Goal: Information Seeking & Learning: Learn about a topic

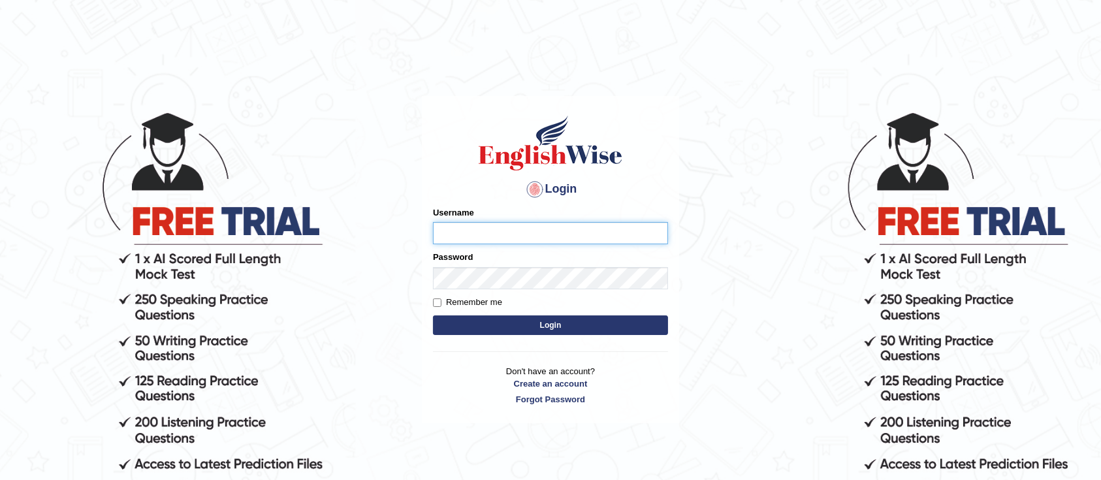
click at [468, 231] on input "Username" at bounding box center [550, 233] width 235 height 22
type input "GreeshmaV"
click at [433, 315] on button "Login" at bounding box center [550, 325] width 235 height 20
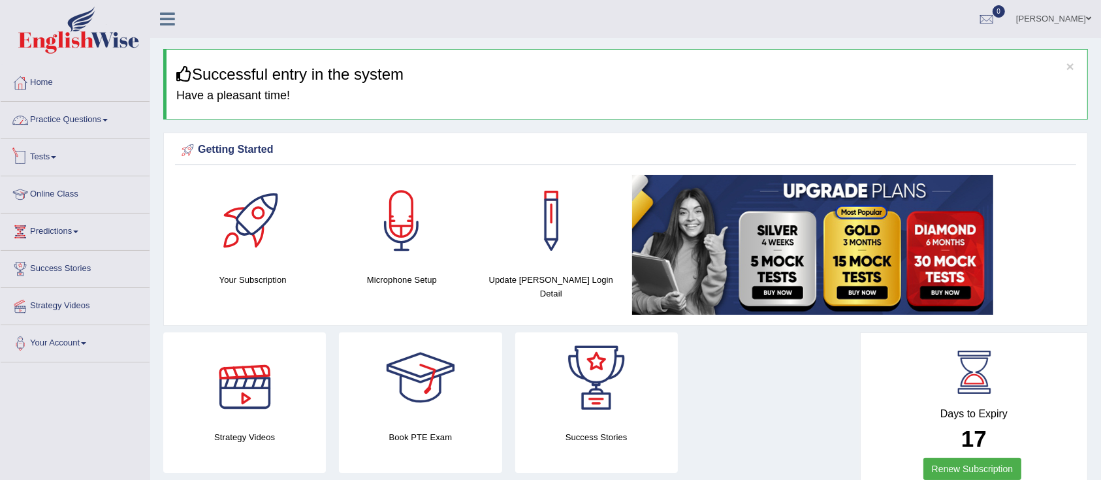
click at [92, 123] on link "Practice Questions" at bounding box center [75, 118] width 149 height 33
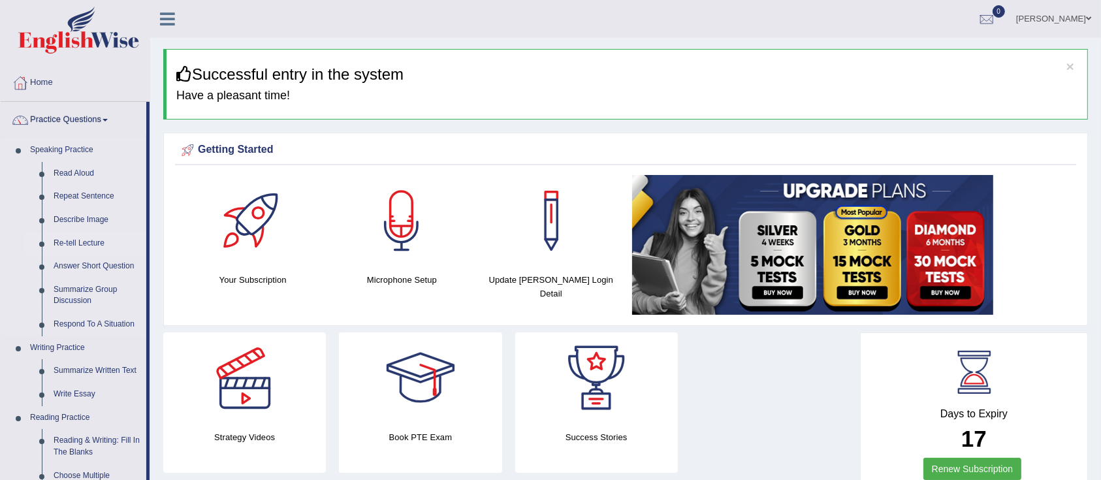
click at [69, 243] on link "Re-tell Lecture" at bounding box center [97, 244] width 99 height 24
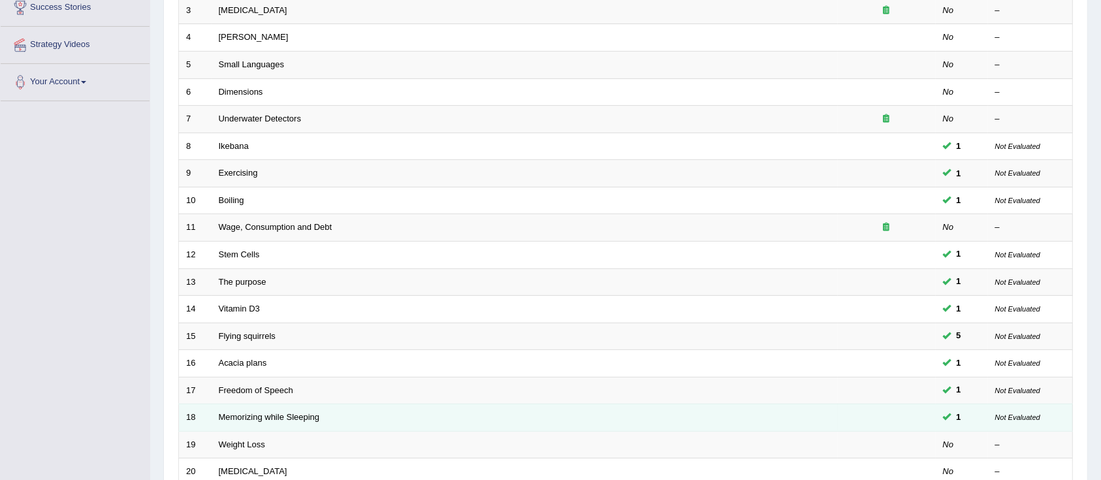
scroll to position [383, 0]
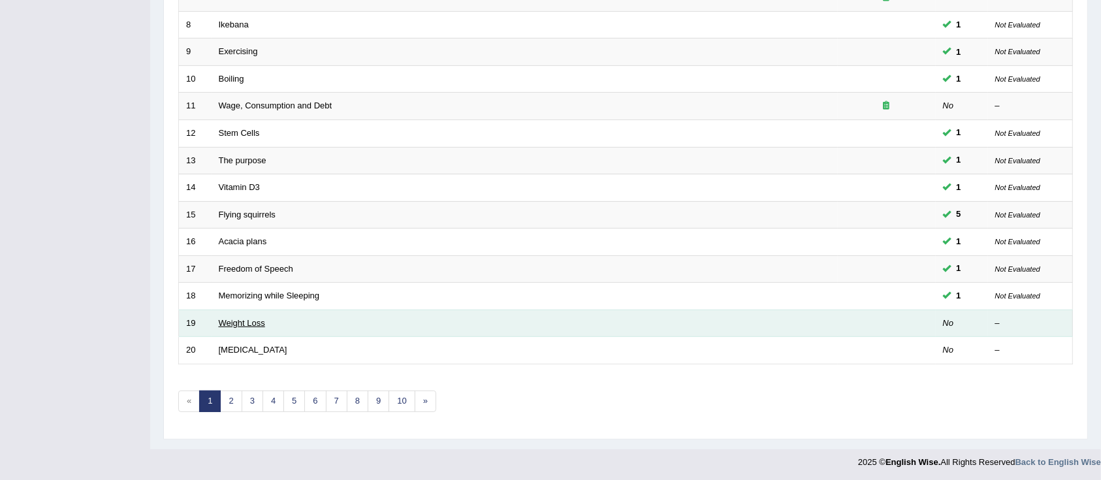
click at [227, 319] on link "Weight Loss" at bounding box center [242, 323] width 46 height 10
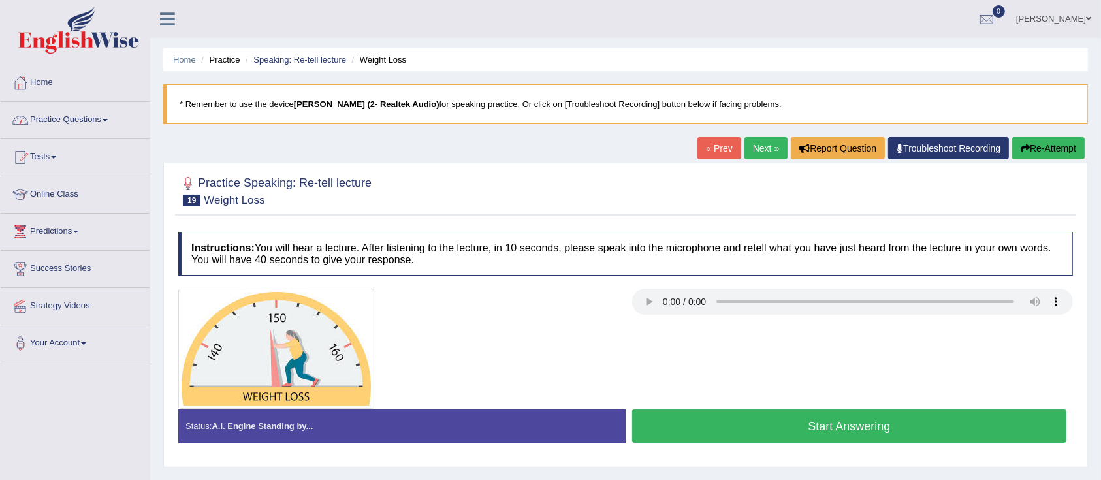
click at [50, 123] on link "Practice Questions" at bounding box center [75, 118] width 149 height 33
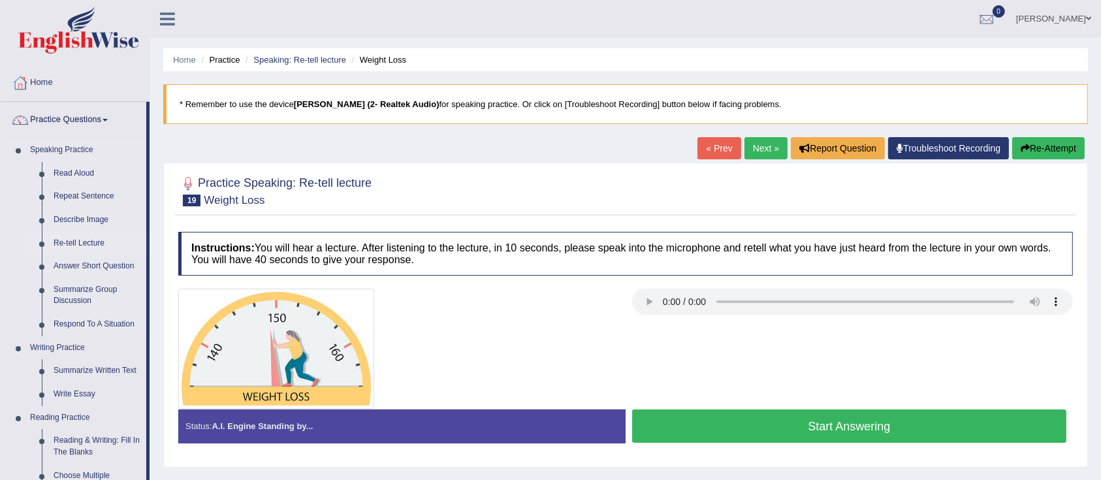
click at [63, 248] on link "Re-tell Lecture" at bounding box center [97, 244] width 99 height 24
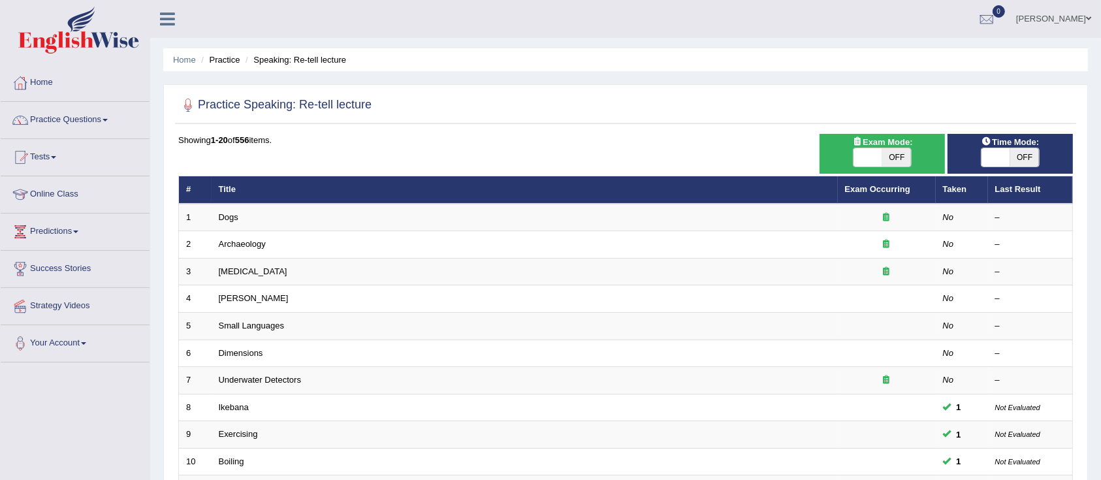
click at [997, 155] on span at bounding box center [996, 157] width 29 height 18
checkbox input "true"
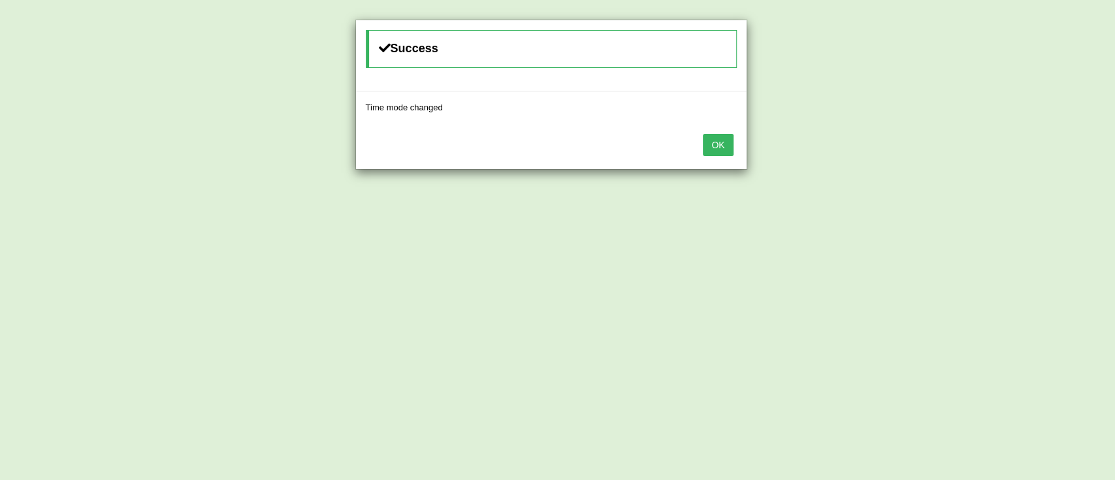
click at [722, 149] on button "OK" at bounding box center [718, 145] width 30 height 22
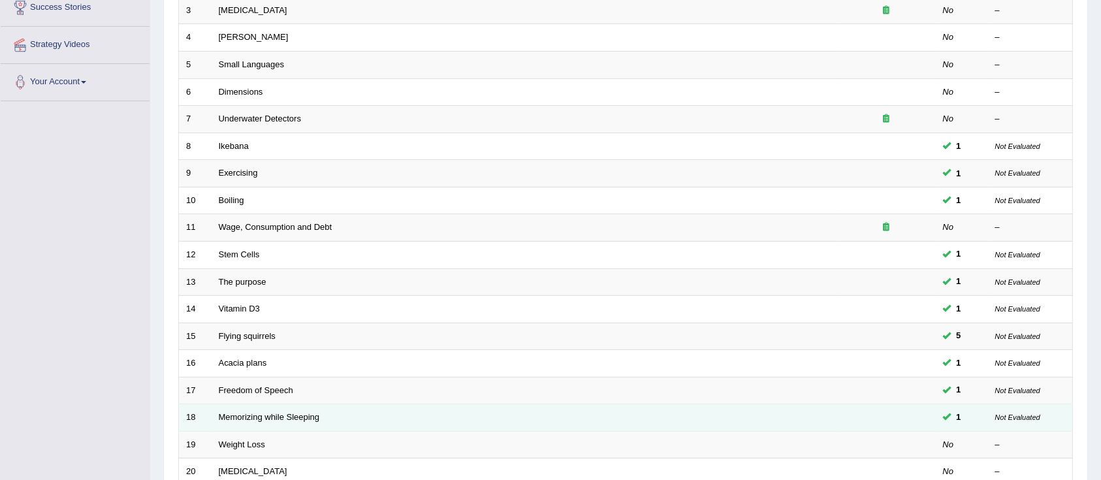
scroll to position [383, 0]
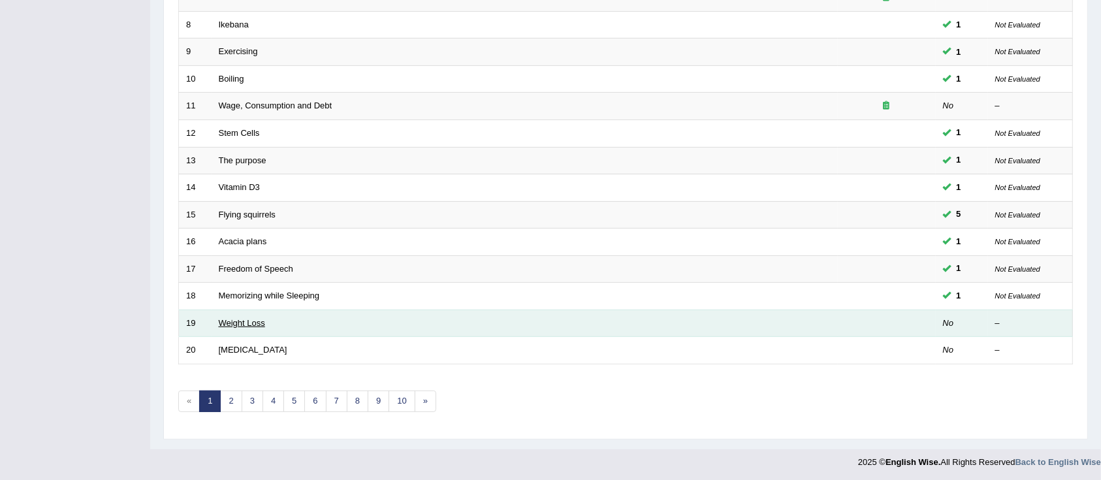
click at [227, 323] on link "Weight Loss" at bounding box center [242, 323] width 46 height 10
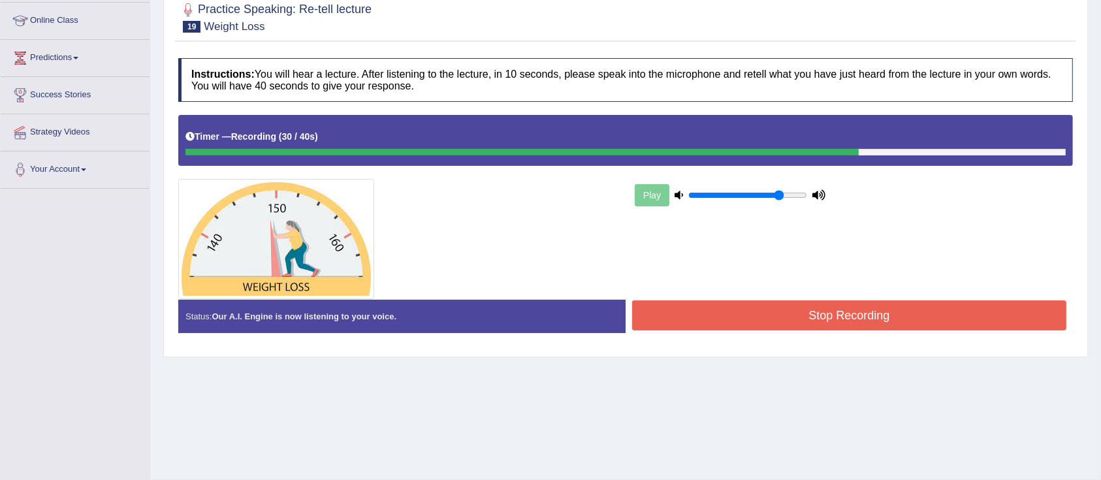
scroll to position [205, 0]
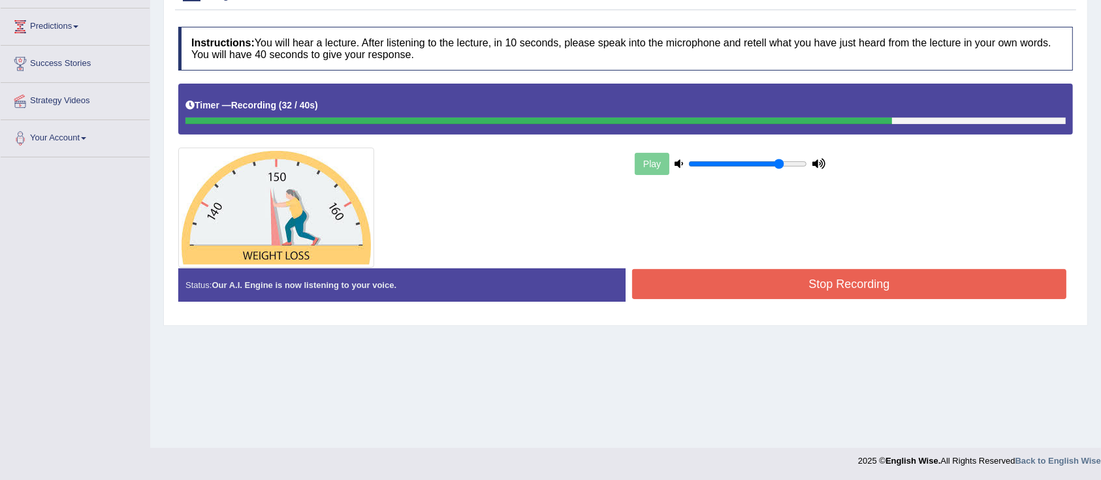
click at [734, 287] on button "Stop Recording" at bounding box center [849, 284] width 434 height 30
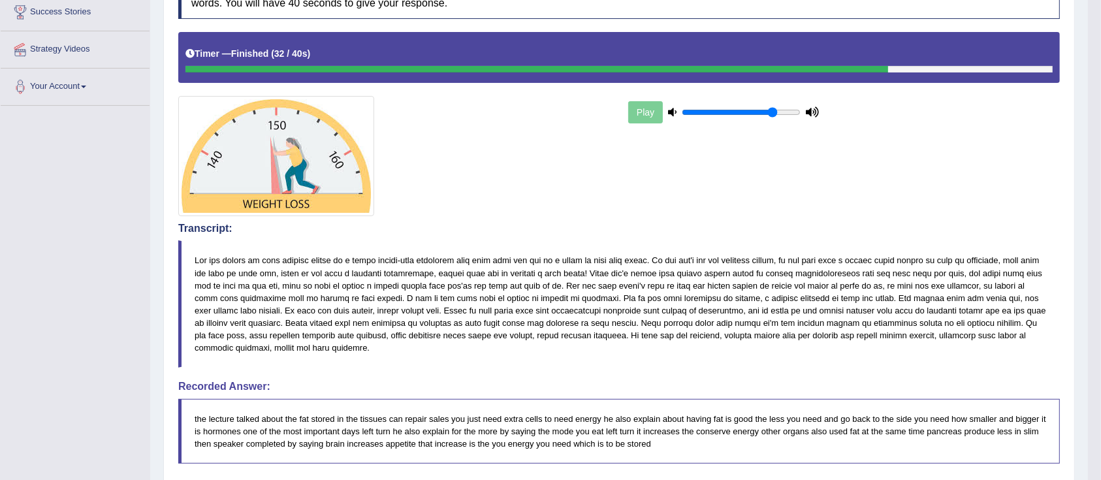
scroll to position [0, 0]
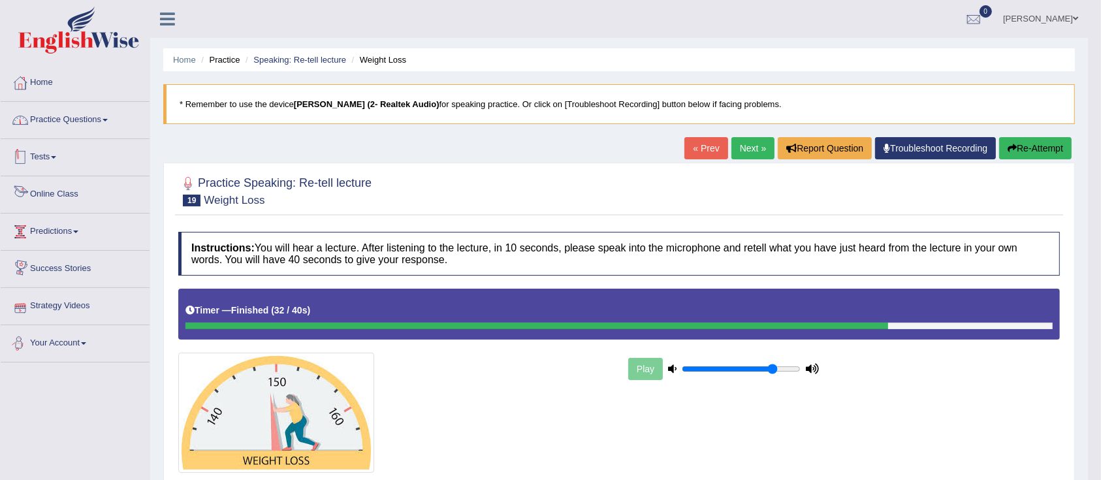
click at [63, 129] on link "Practice Questions" at bounding box center [75, 118] width 149 height 33
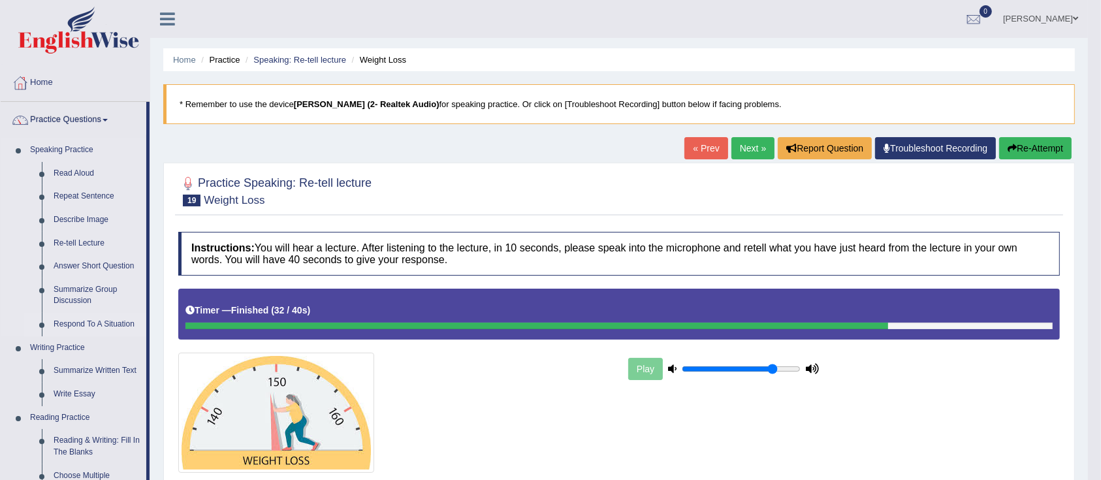
click at [65, 323] on link "Respond To A Situation" at bounding box center [97, 325] width 99 height 24
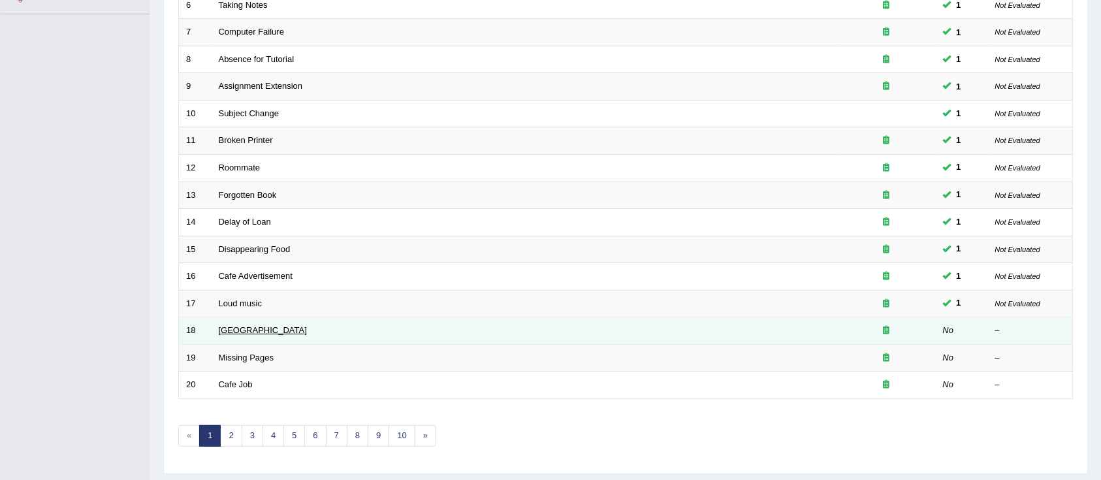
click at [244, 328] on link "[GEOGRAPHIC_DATA]" at bounding box center [263, 330] width 88 height 10
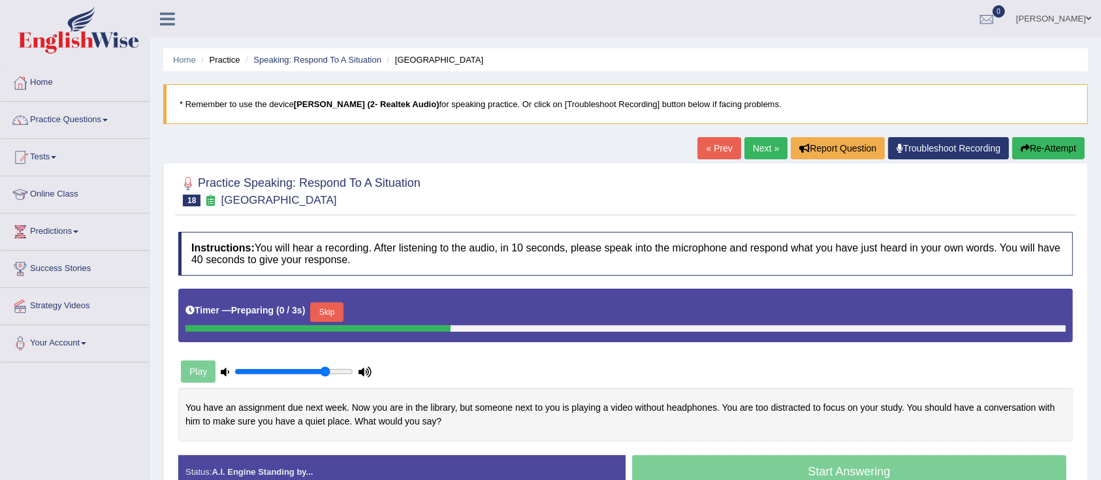
scroll to position [87, 0]
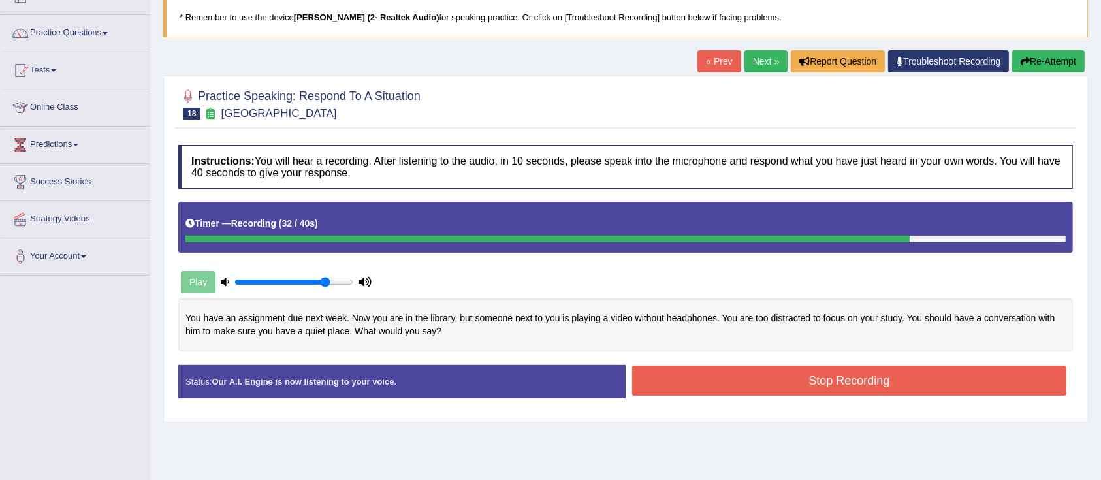
click at [742, 380] on button "Stop Recording" at bounding box center [849, 381] width 434 height 30
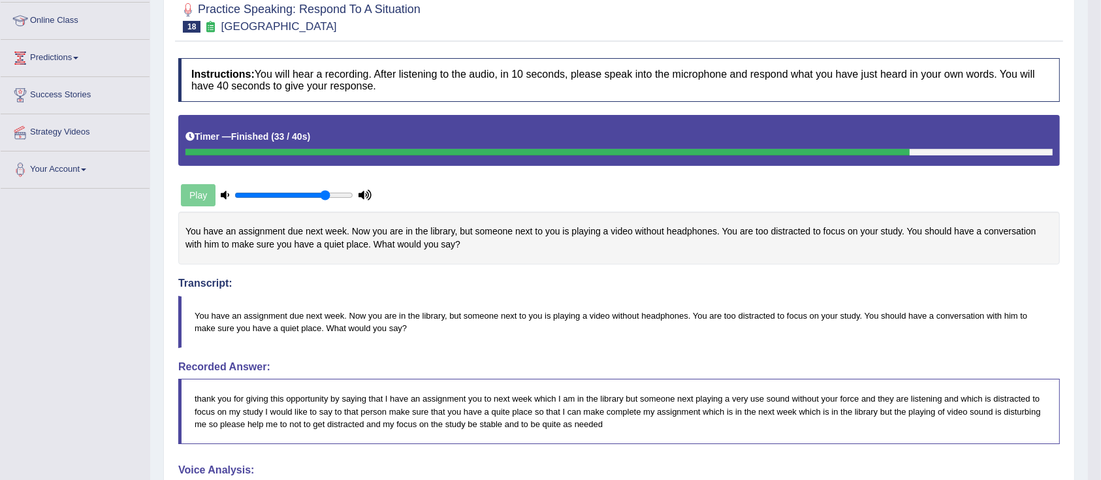
scroll to position [0, 0]
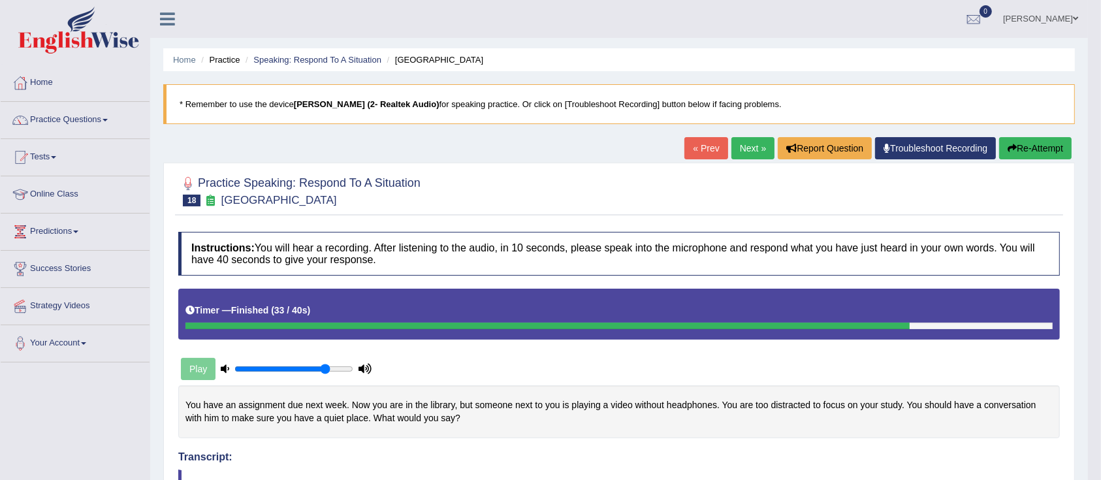
click at [756, 137] on link "Next »" at bounding box center [753, 148] width 43 height 22
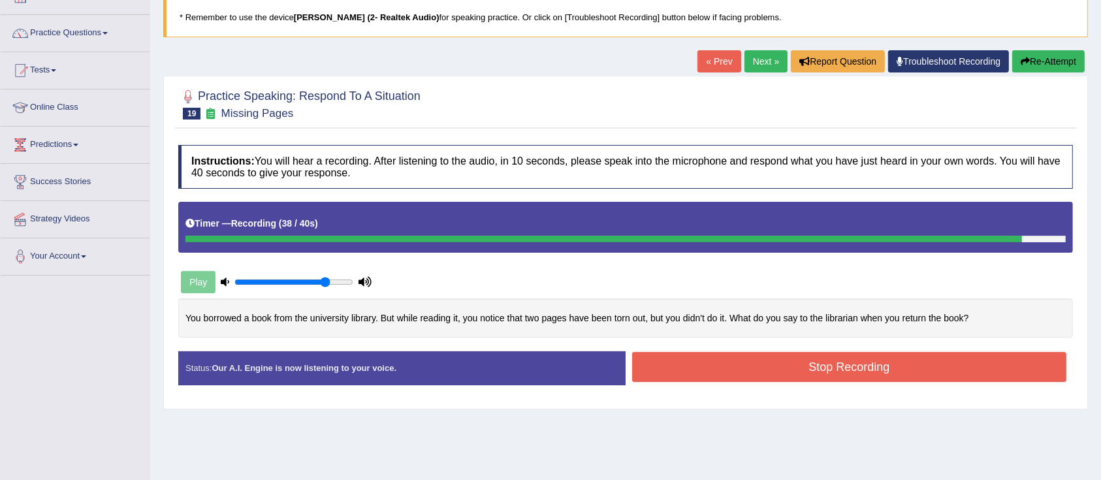
click at [869, 362] on button "Stop Recording" at bounding box center [849, 367] width 434 height 30
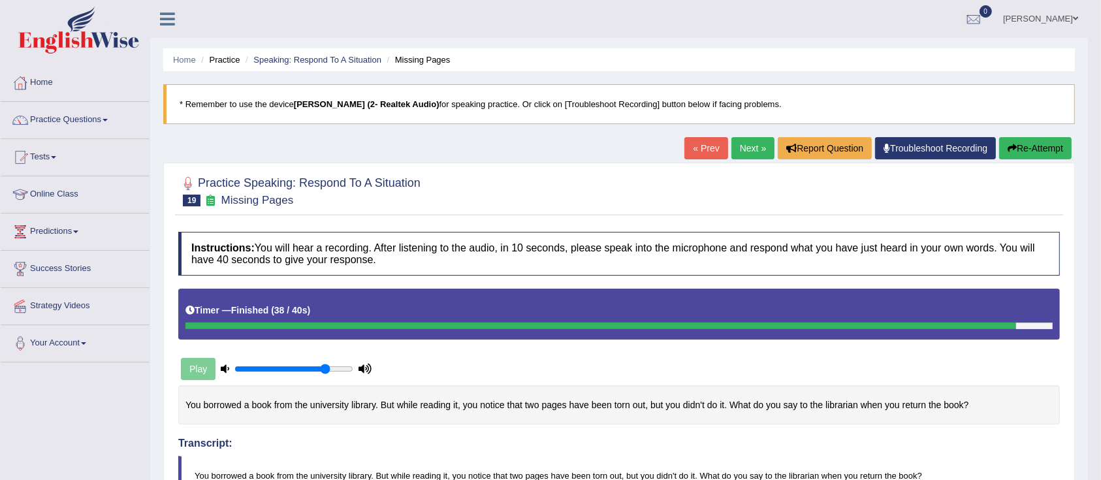
click at [752, 149] on link "Next »" at bounding box center [753, 148] width 43 height 22
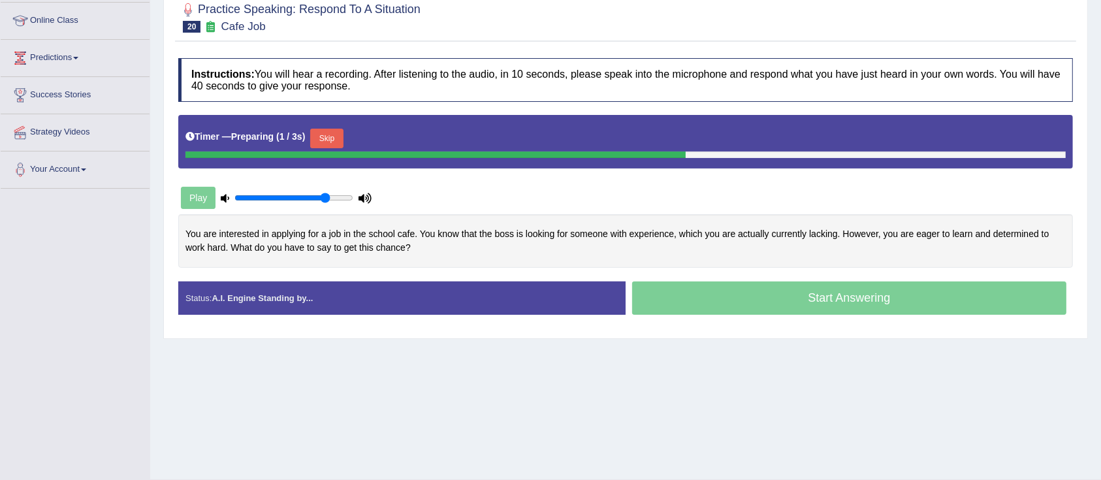
scroll to position [87, 0]
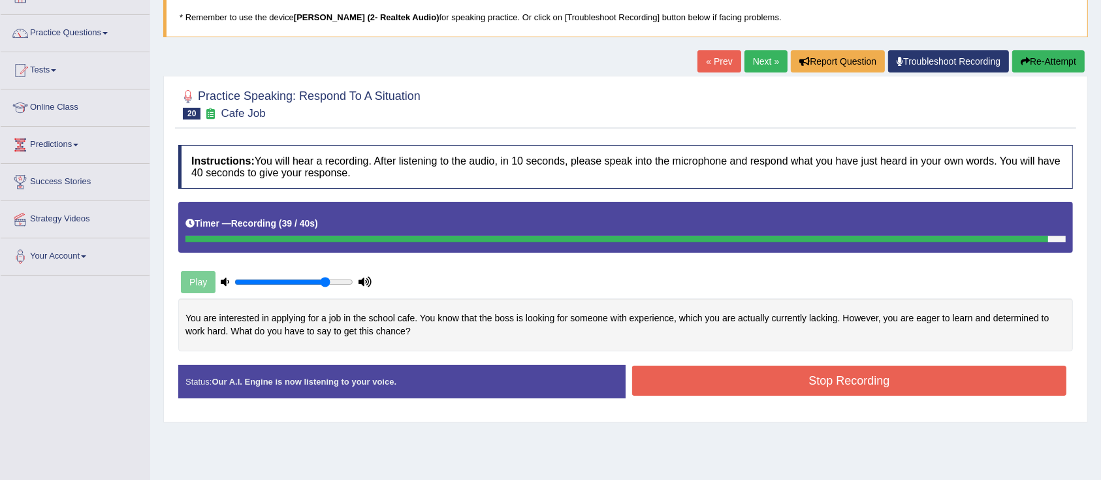
click at [750, 381] on button "Stop Recording" at bounding box center [849, 381] width 434 height 30
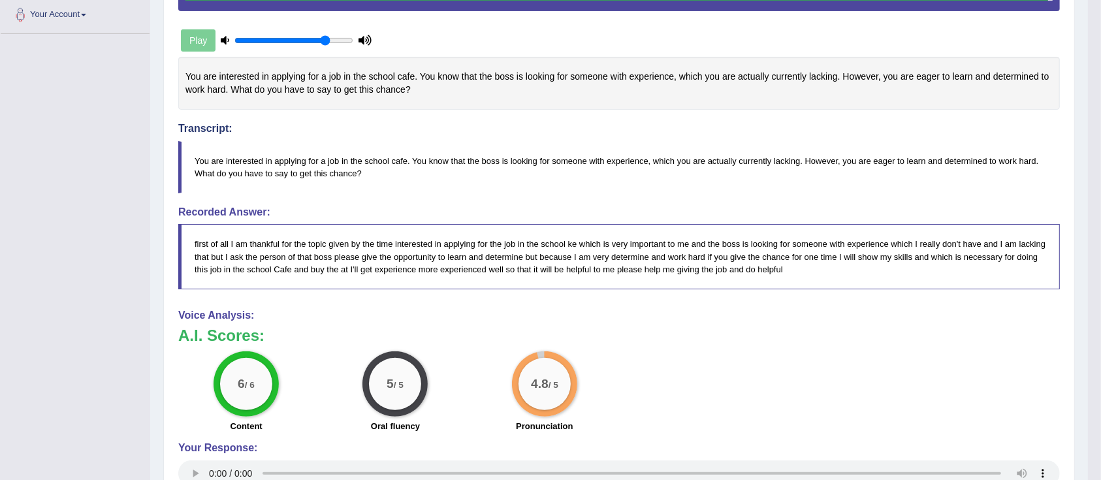
scroll to position [0, 0]
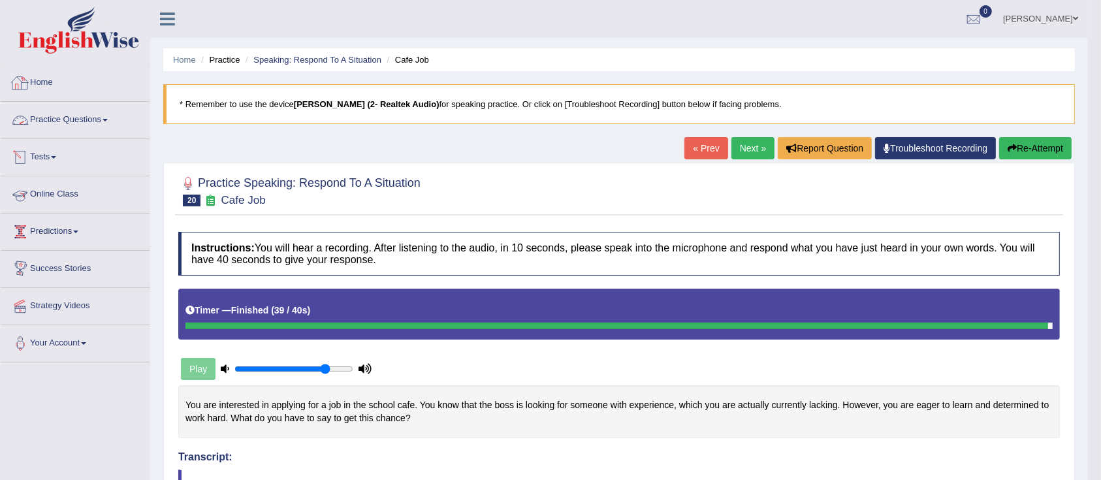
click at [81, 124] on link "Practice Questions" at bounding box center [75, 118] width 149 height 33
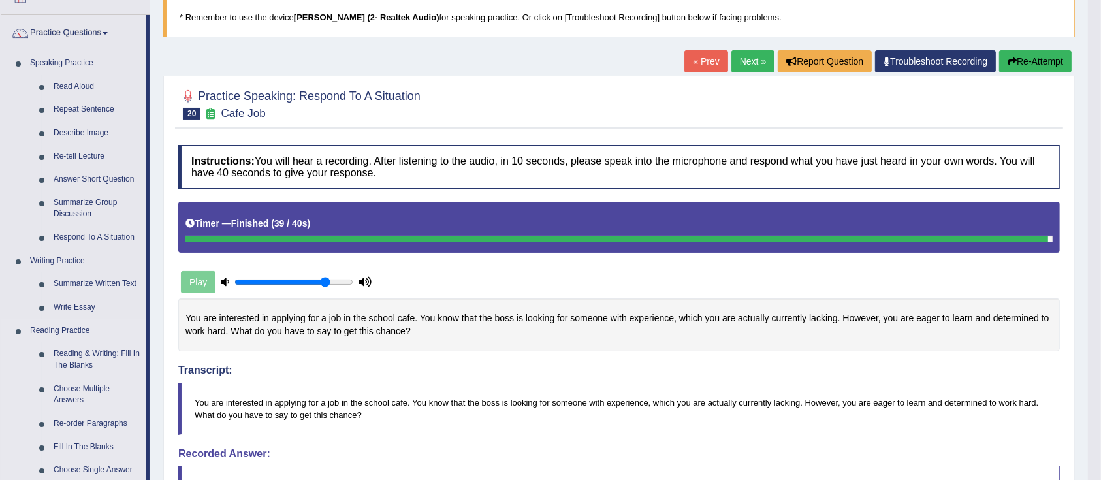
scroll to position [174, 0]
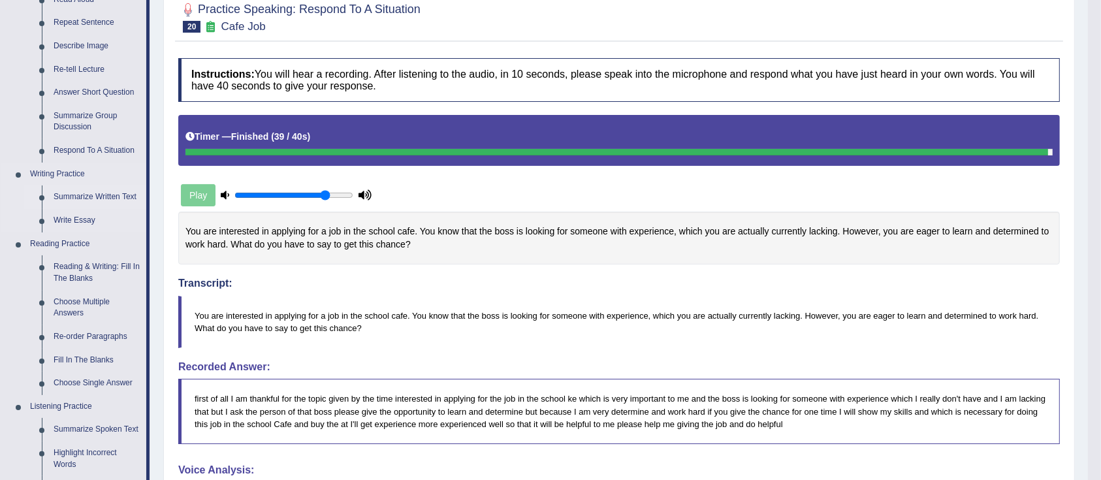
click at [89, 197] on link "Summarize Written Text" at bounding box center [97, 198] width 99 height 24
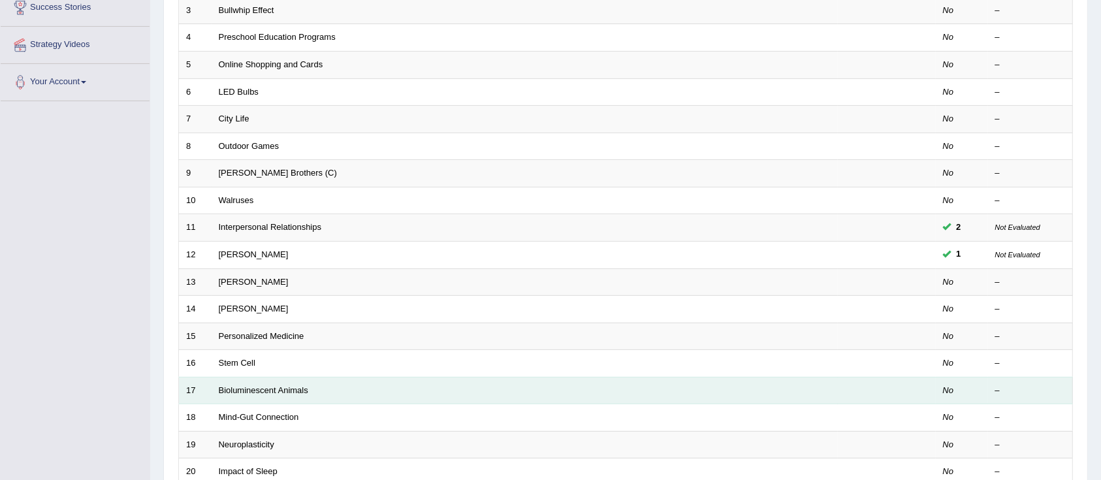
scroll to position [348, 0]
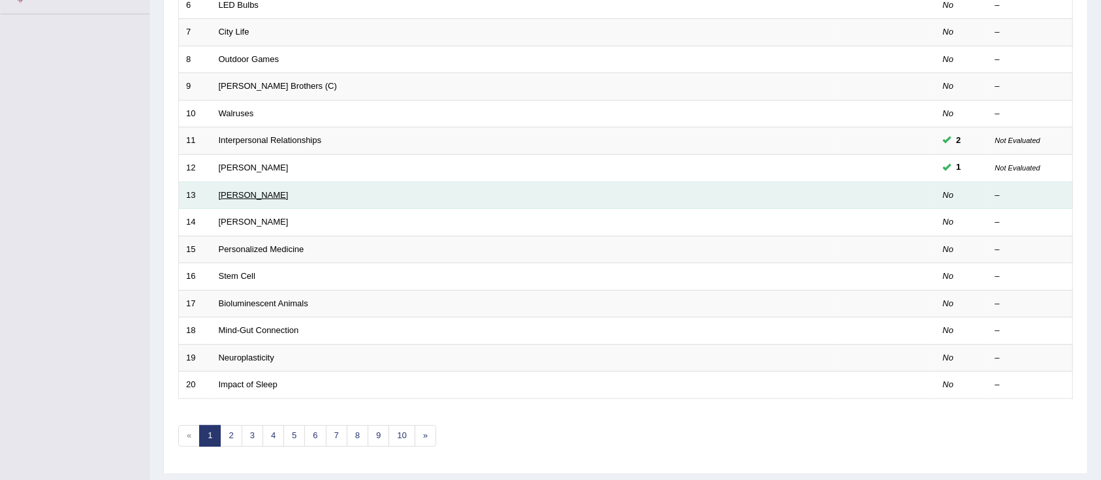
click at [225, 192] on link "[PERSON_NAME]" at bounding box center [254, 195] width 70 height 10
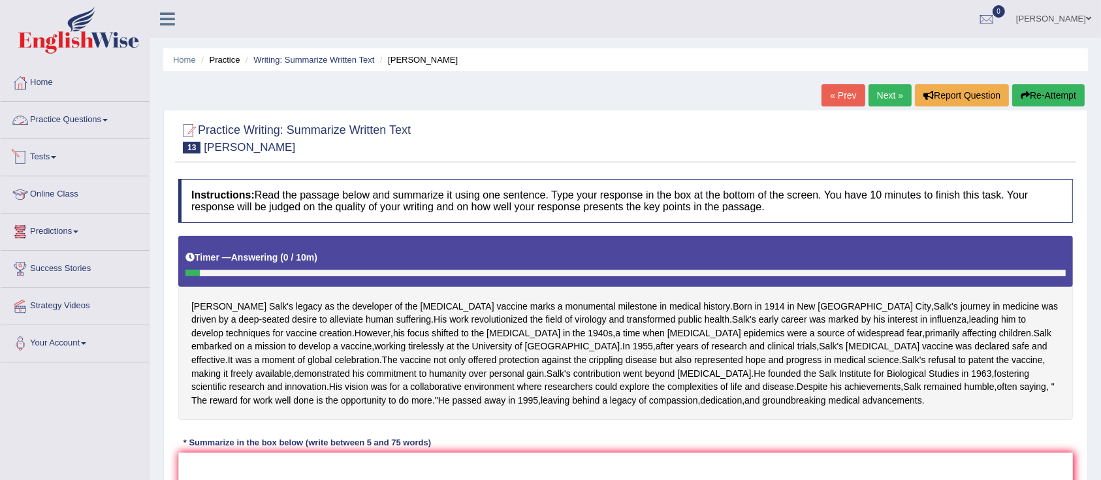
click at [63, 120] on link "Practice Questions" at bounding box center [75, 118] width 149 height 33
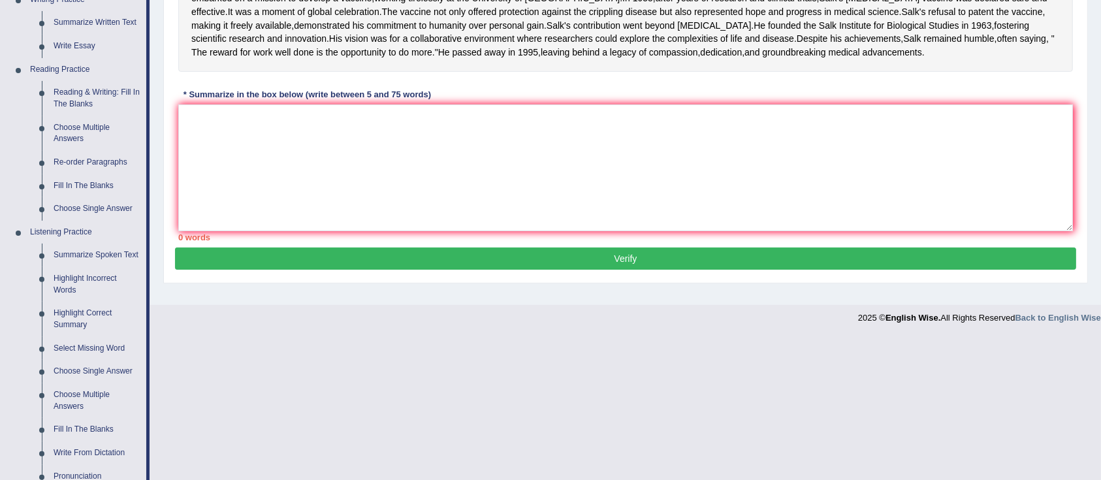
scroll to position [523, 0]
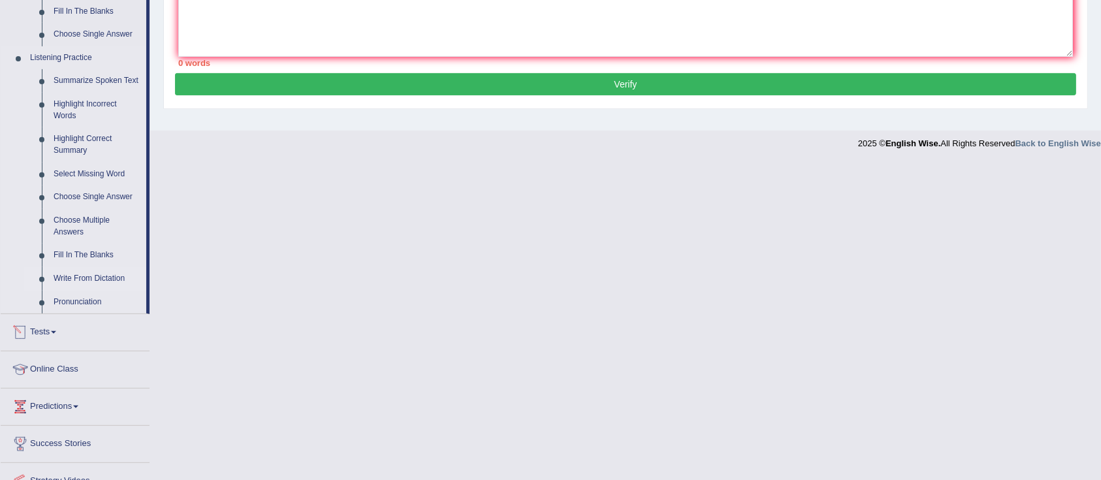
click at [74, 273] on link "Write From Dictation" at bounding box center [97, 279] width 99 height 24
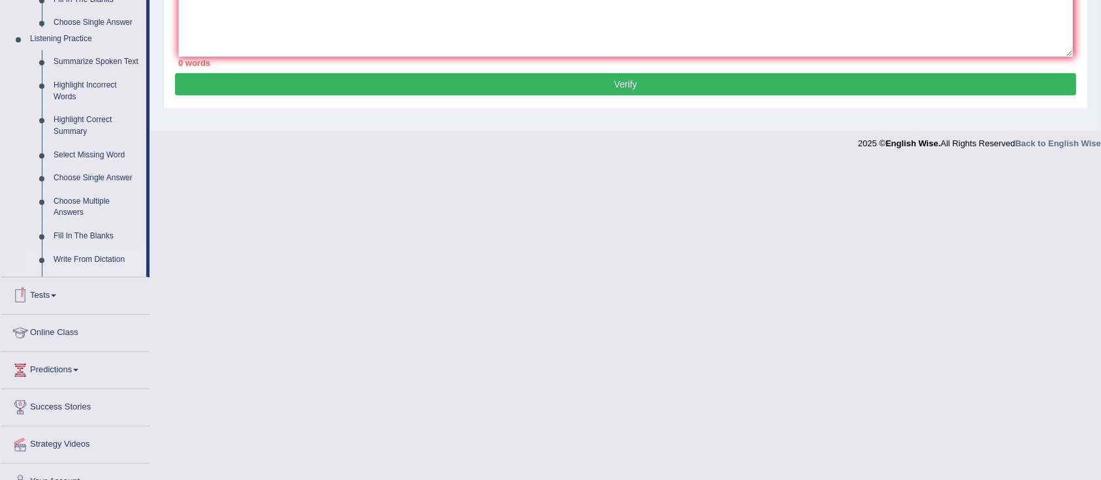
scroll to position [274, 0]
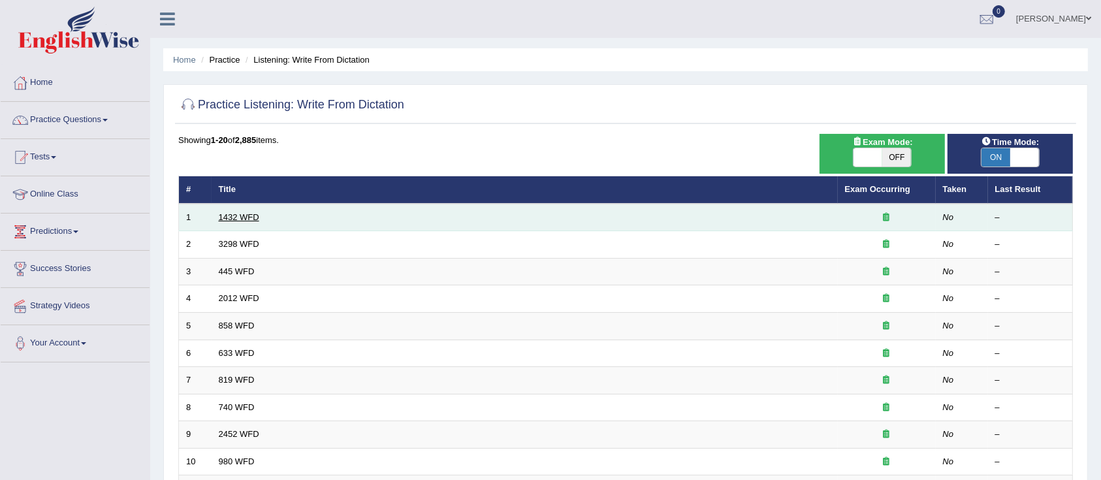
click at [244, 216] on link "1432 WFD" at bounding box center [239, 217] width 40 height 10
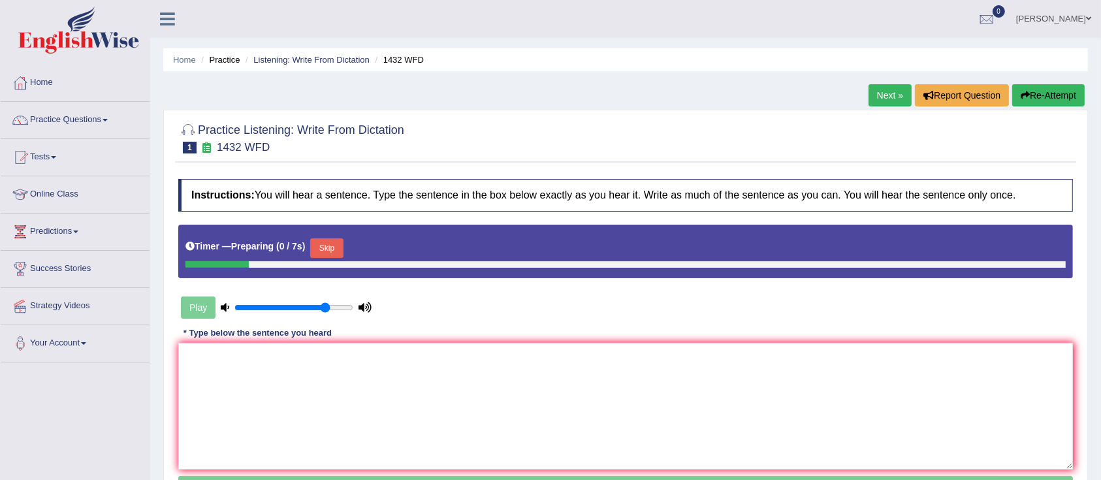
scroll to position [87, 0]
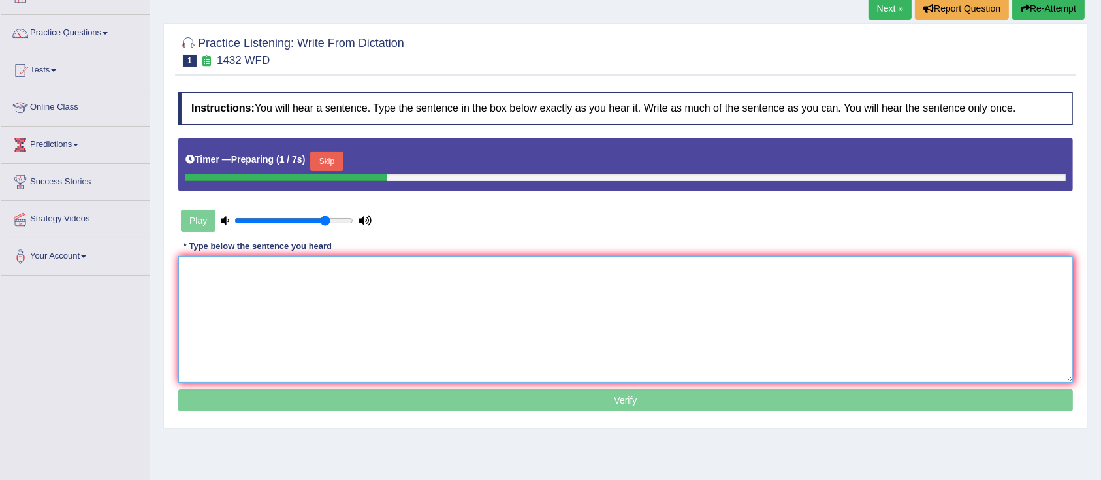
click at [293, 295] on textarea at bounding box center [625, 319] width 895 height 127
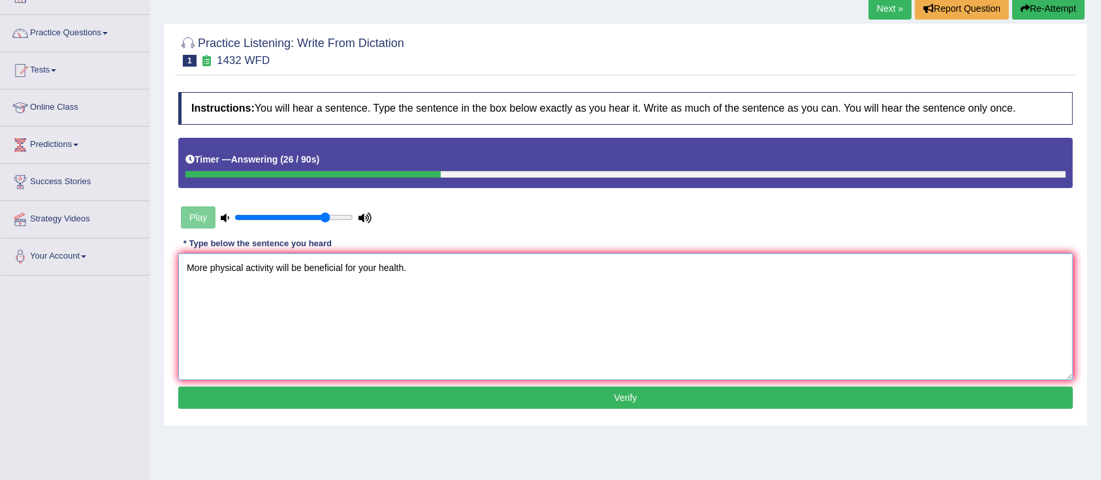
type textarea "More physical activity will be beneficial for your health."
click at [488, 402] on button "Verify" at bounding box center [625, 398] width 895 height 22
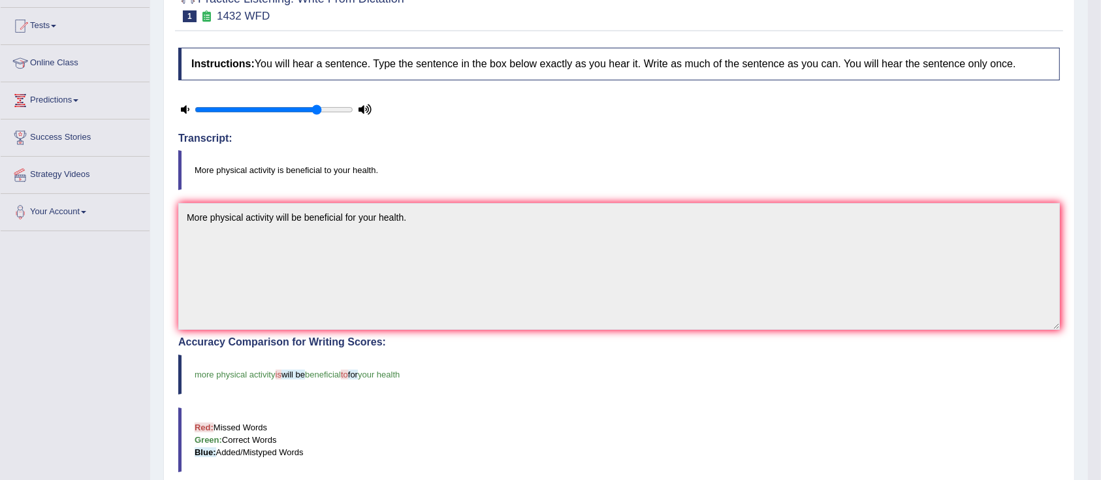
scroll to position [44, 0]
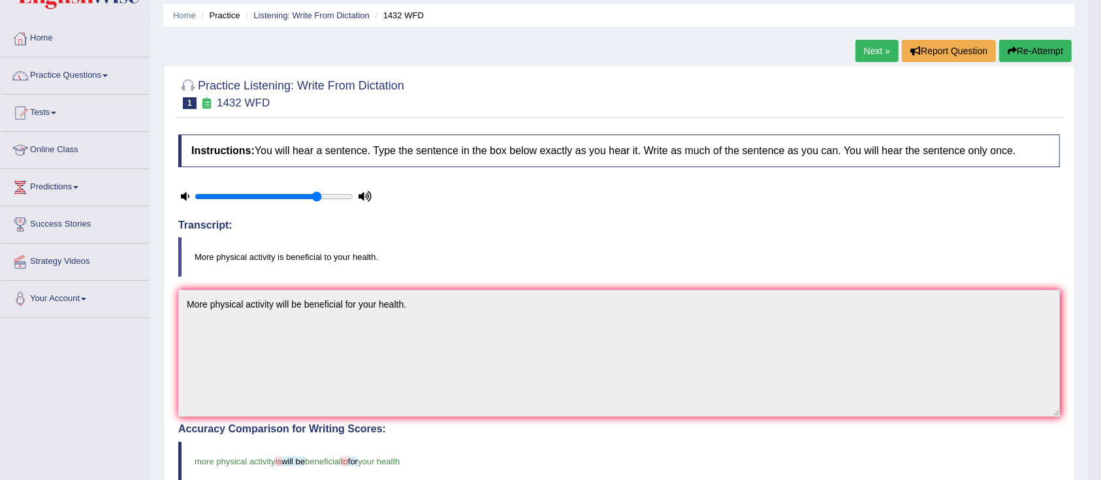
click at [880, 47] on link "Next »" at bounding box center [877, 51] width 43 height 22
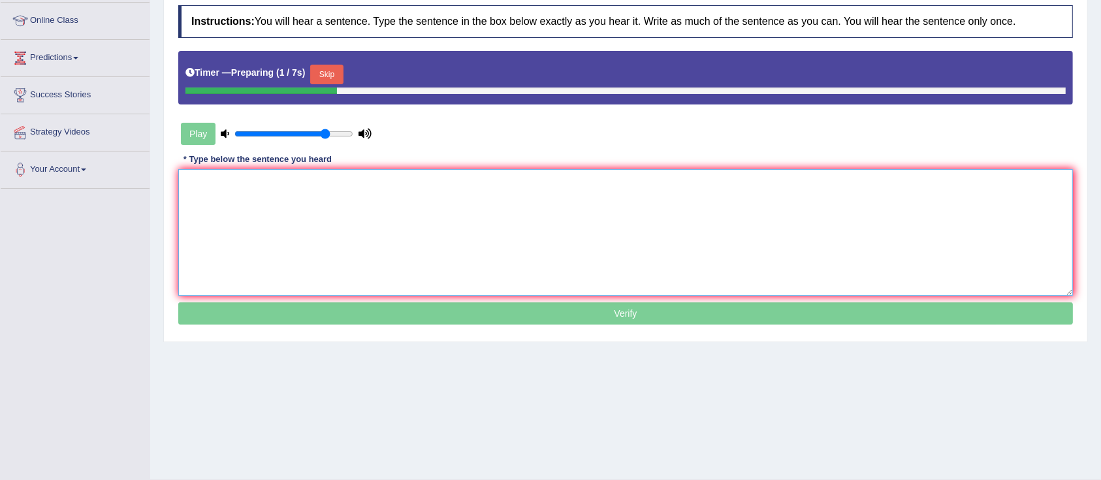
click at [496, 230] on textarea at bounding box center [625, 232] width 895 height 127
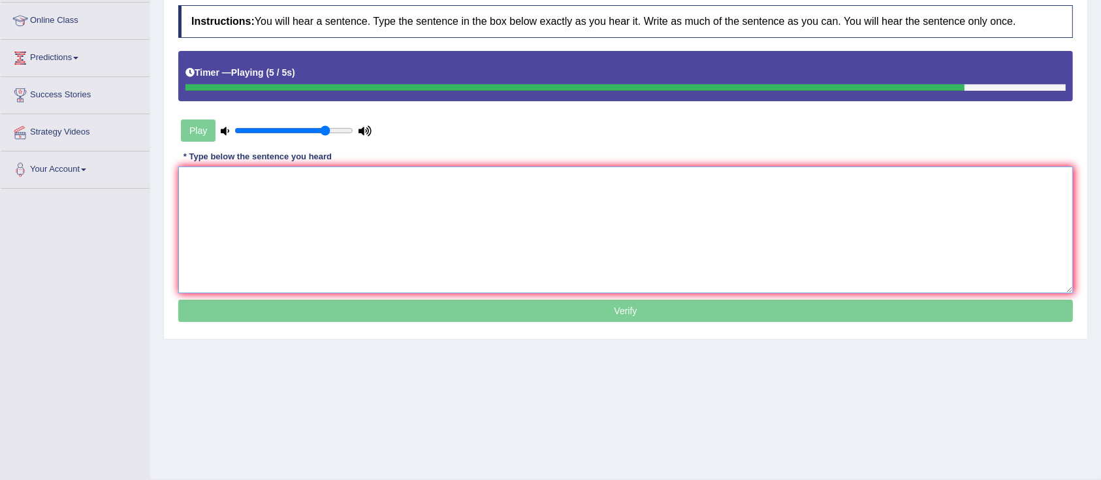
click at [496, 228] on textarea at bounding box center [625, 230] width 895 height 127
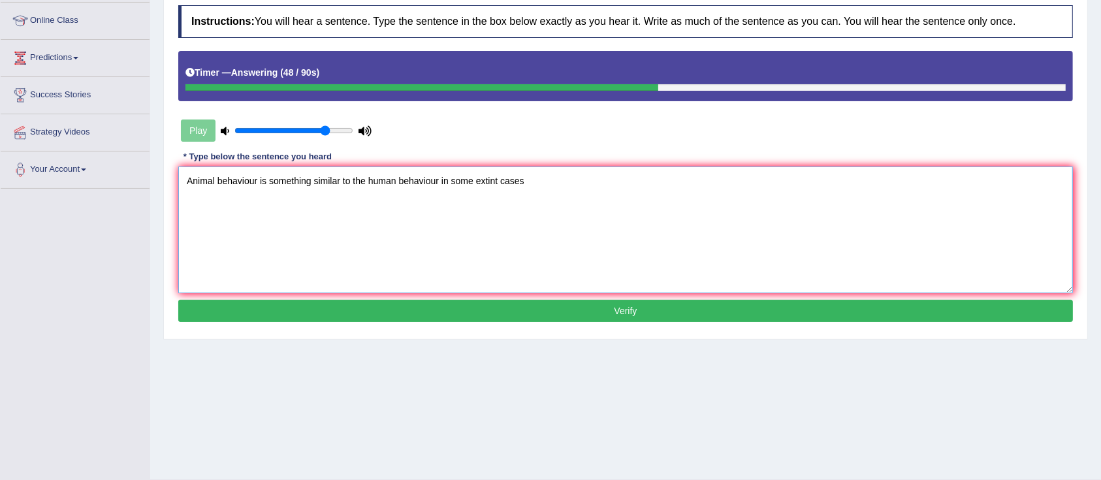
click at [451, 180] on textarea "Animal behaviour is something similar to the human behaviour in some extint cas…" at bounding box center [625, 230] width 895 height 127
click at [574, 184] on textarea "Animal behaviour is something similar to the human behaviour having some extint…" at bounding box center [625, 230] width 895 height 127
type textarea "Animal behaviour is something similar to the human behaviour having some extint…"
click at [545, 310] on button "Verify" at bounding box center [625, 311] width 895 height 22
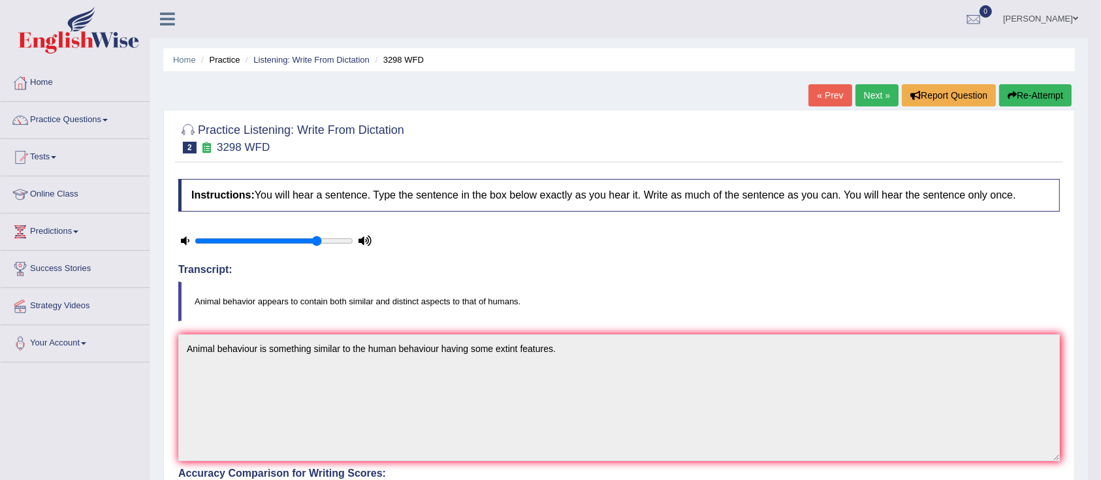
click at [876, 96] on link "Next »" at bounding box center [877, 95] width 43 height 22
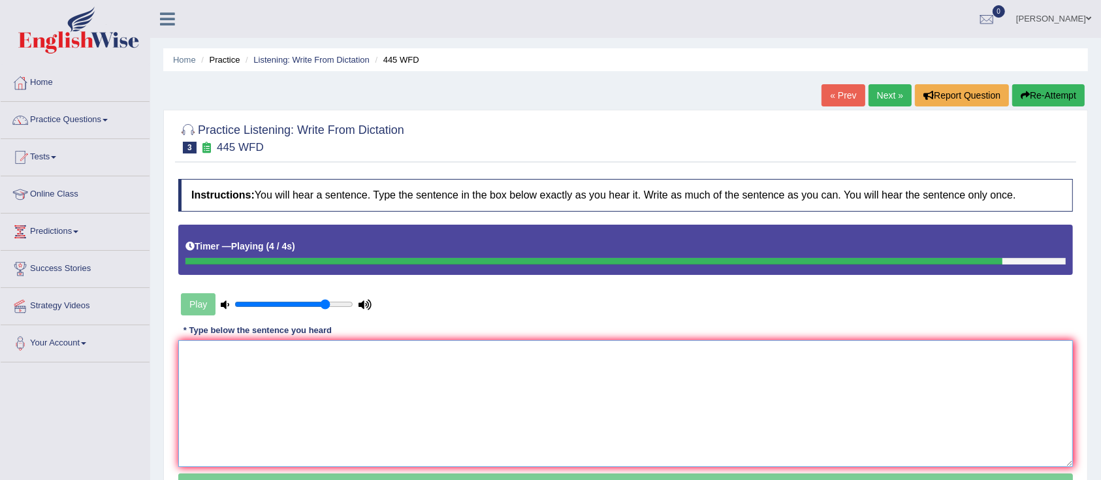
click at [509, 403] on textarea at bounding box center [625, 403] width 895 height 127
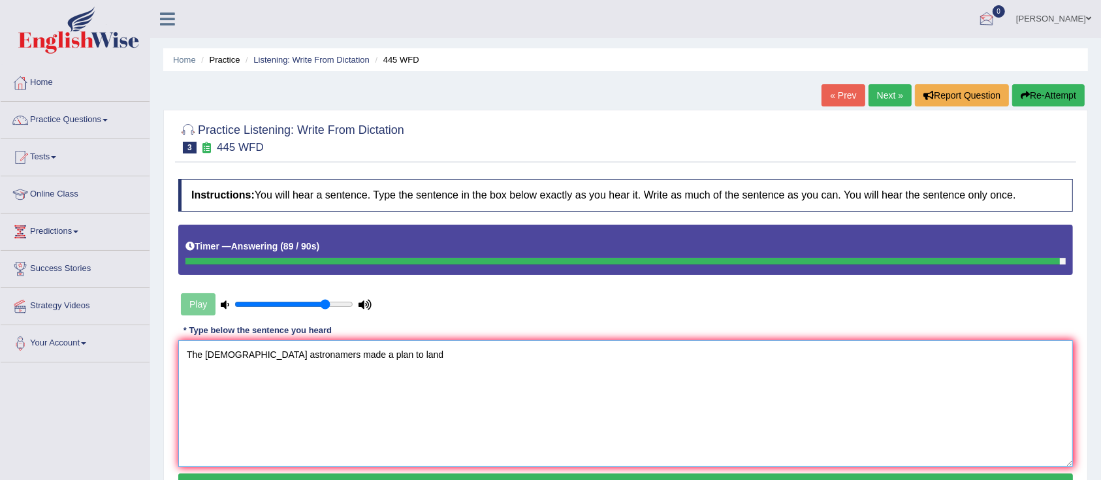
type textarea "The [DEMOGRAPHIC_DATA] astronamers made a plan to land"
click at [1037, 91] on button "Re-Attempt" at bounding box center [1048, 95] width 73 height 22
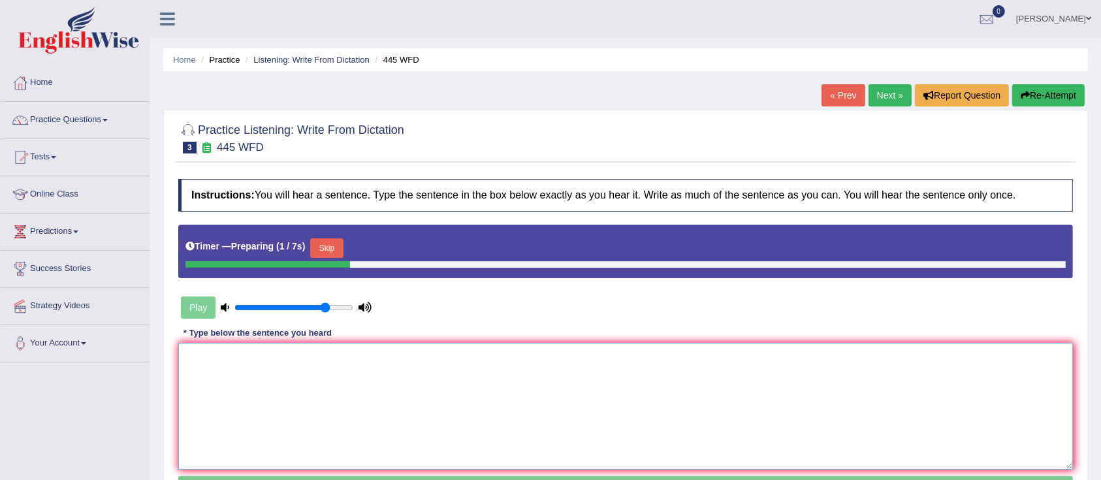
click at [378, 364] on textarea at bounding box center [625, 406] width 895 height 127
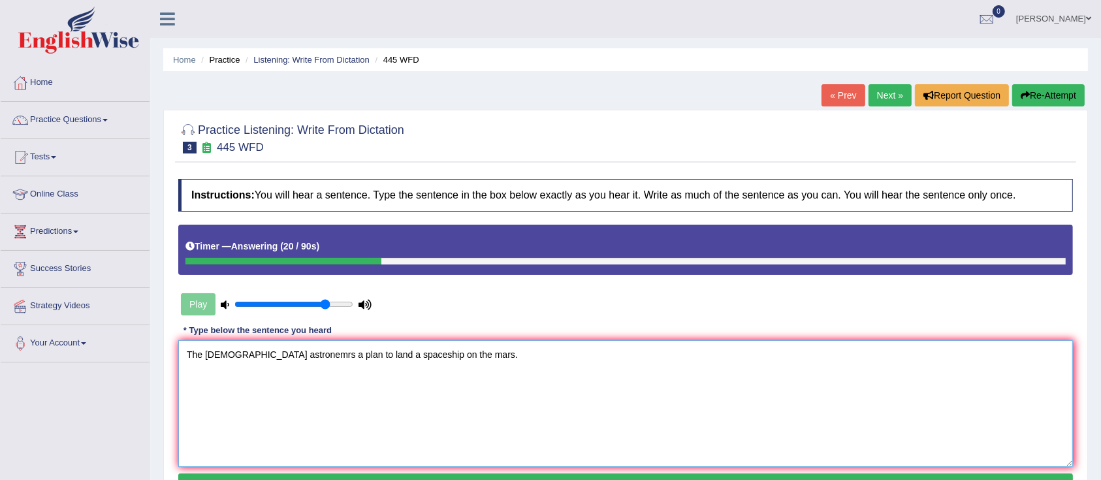
click at [283, 350] on textarea "The american astronemrs a plan to land a spaceship on the mars." at bounding box center [625, 403] width 895 height 127
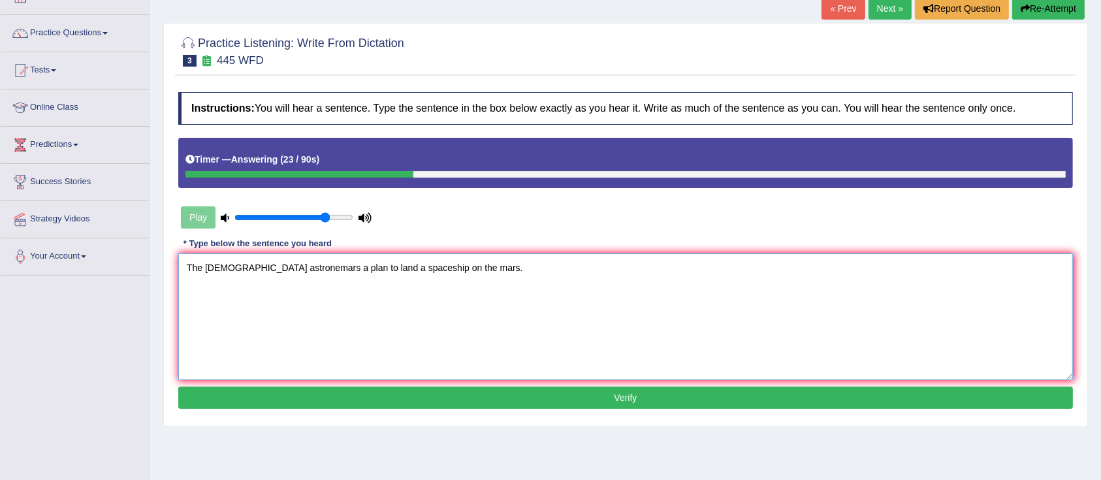
type textarea "The american astronemars a plan to land a spaceship on the mars."
click at [445, 393] on button "Verify" at bounding box center [625, 398] width 895 height 22
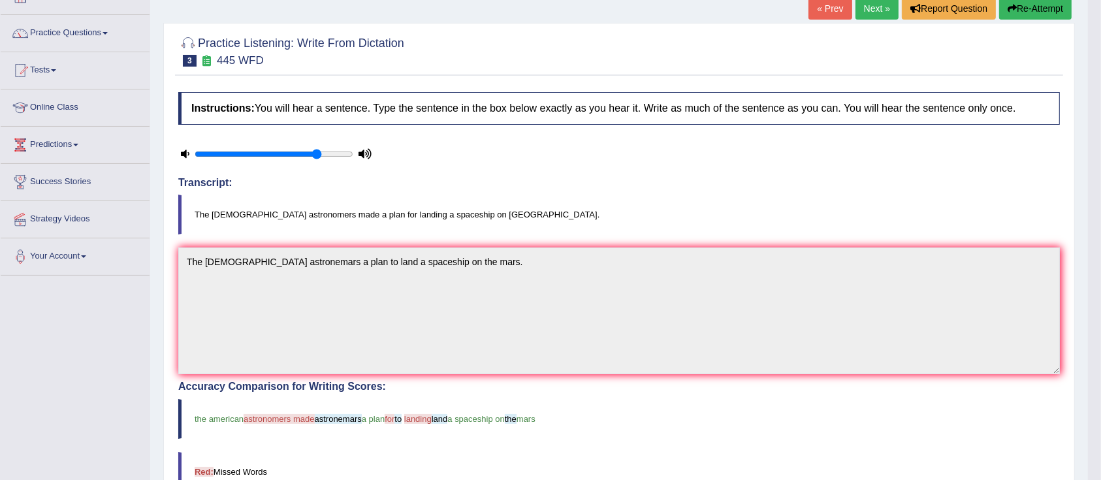
scroll to position [0, 0]
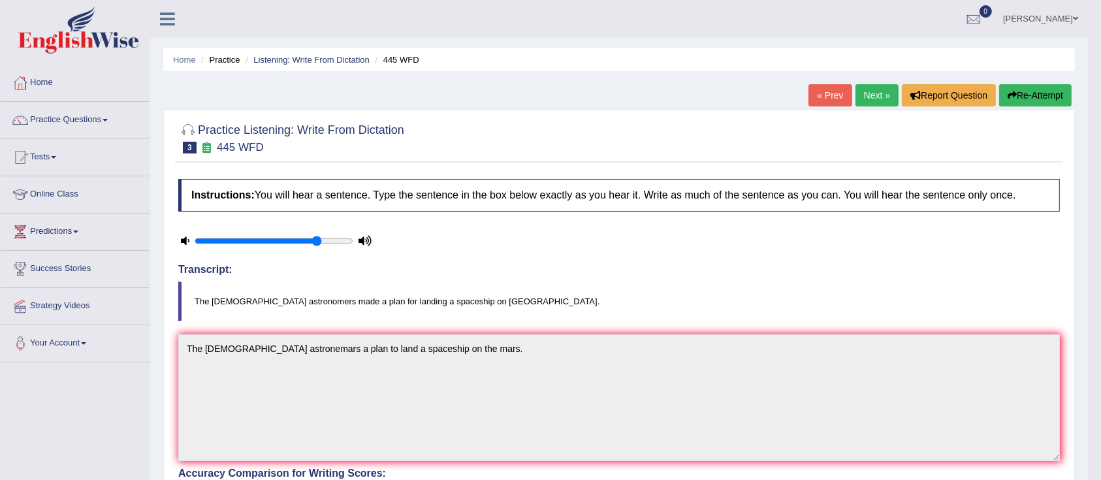
click at [1041, 94] on button "Re-Attempt" at bounding box center [1035, 95] width 73 height 22
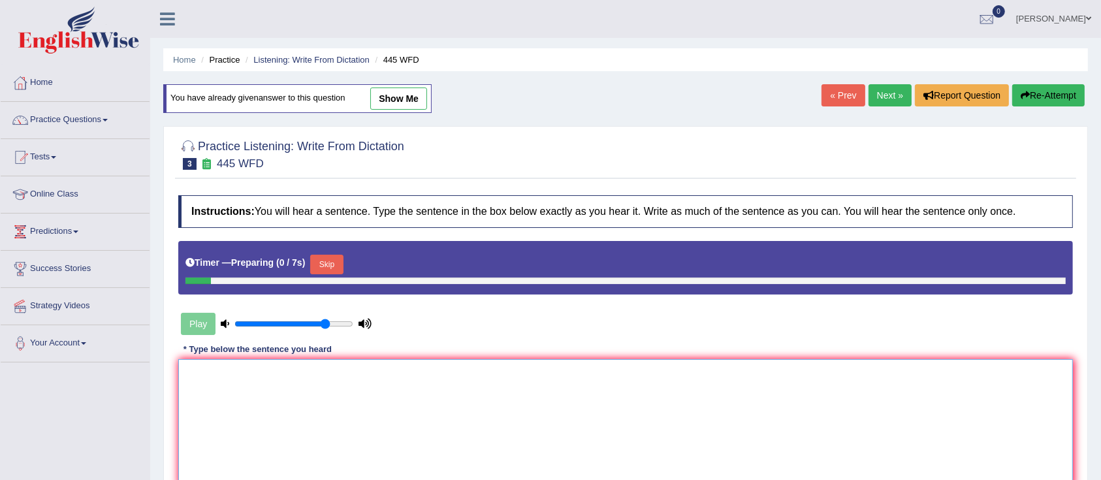
click at [396, 370] on textarea at bounding box center [625, 422] width 895 height 127
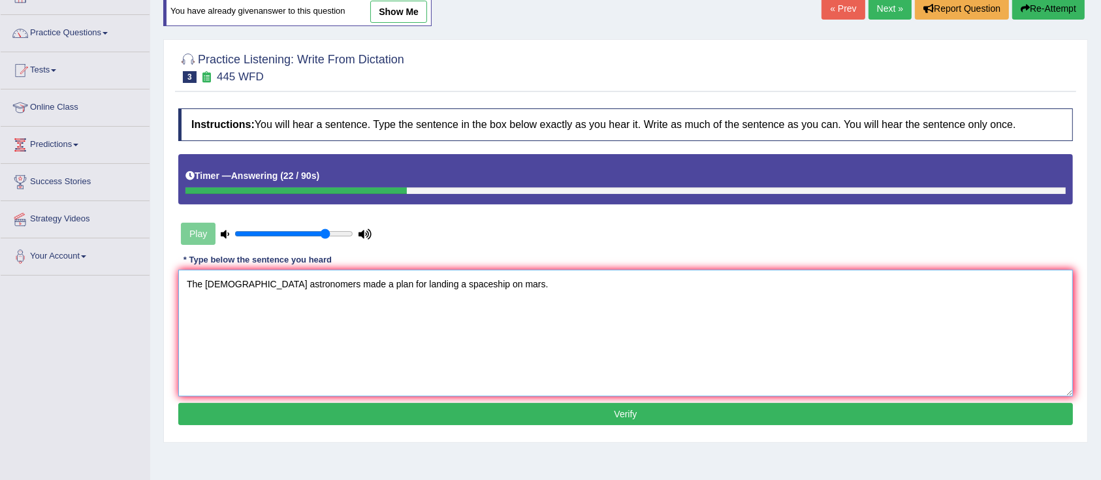
scroll to position [174, 0]
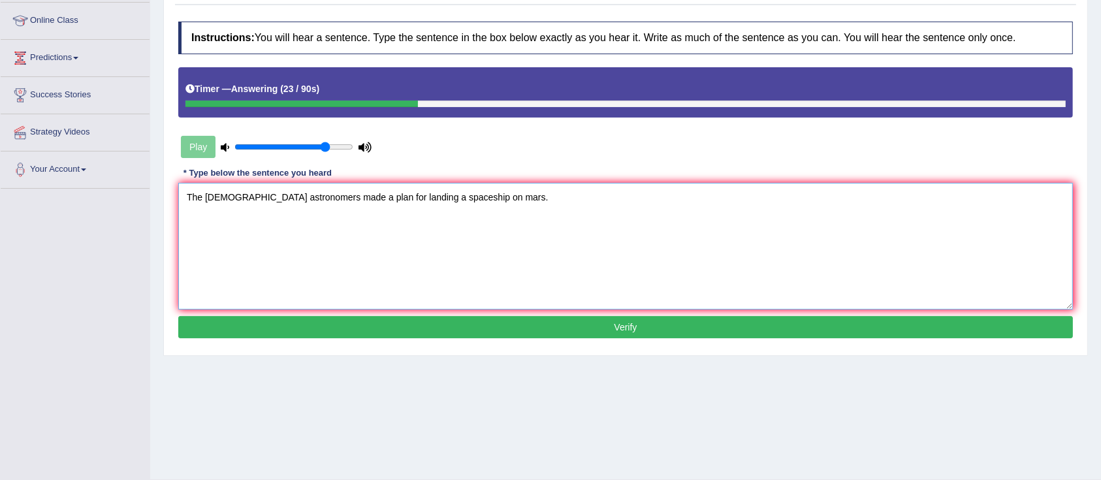
type textarea "The american astronomers made a plan for landing a spaceship on mars."
click at [430, 323] on button "Verify" at bounding box center [625, 327] width 895 height 22
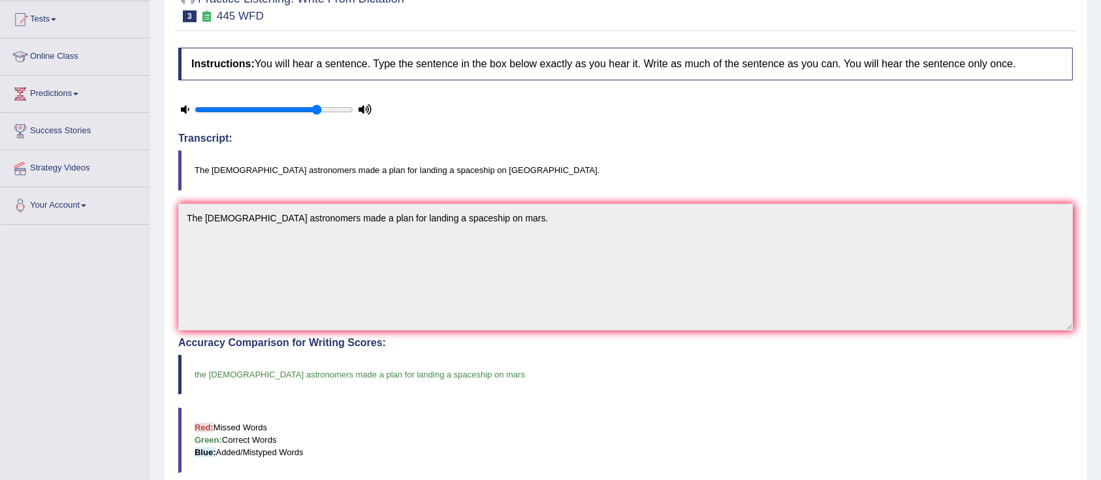
scroll to position [0, 0]
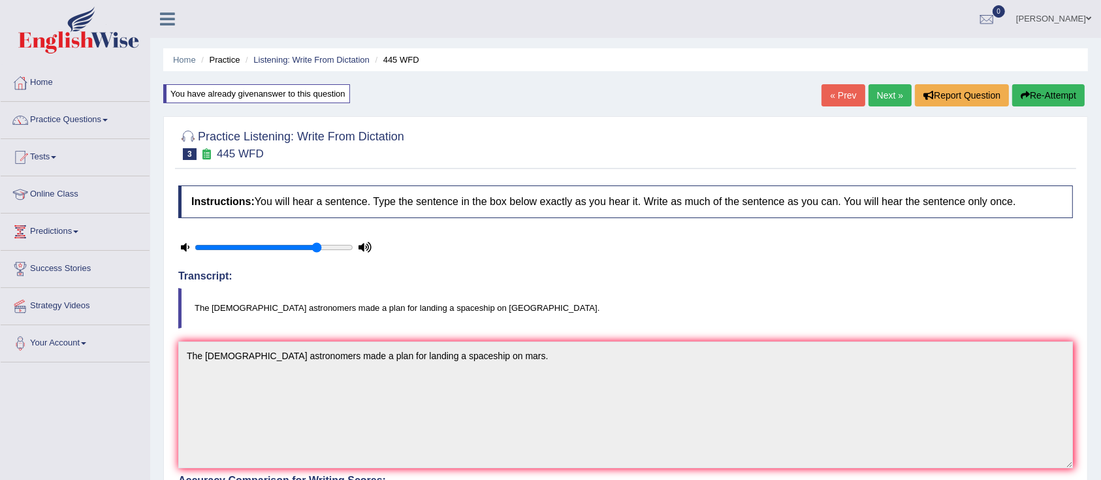
drag, startPoint x: 888, startPoint y: 93, endPoint x: 873, endPoint y: 112, distance: 24.7
click at [888, 93] on link "Next »" at bounding box center [890, 95] width 43 height 22
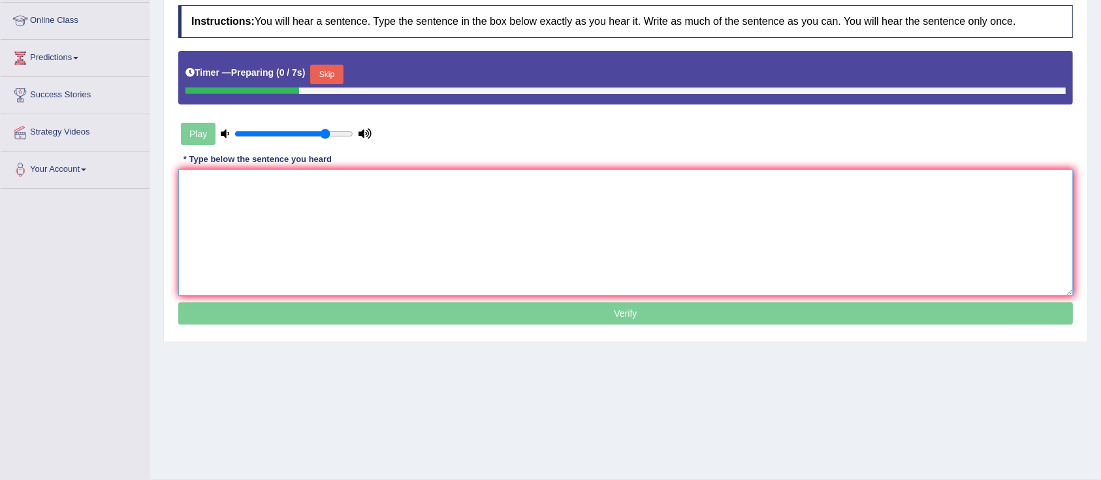
click at [496, 195] on textarea at bounding box center [625, 232] width 895 height 127
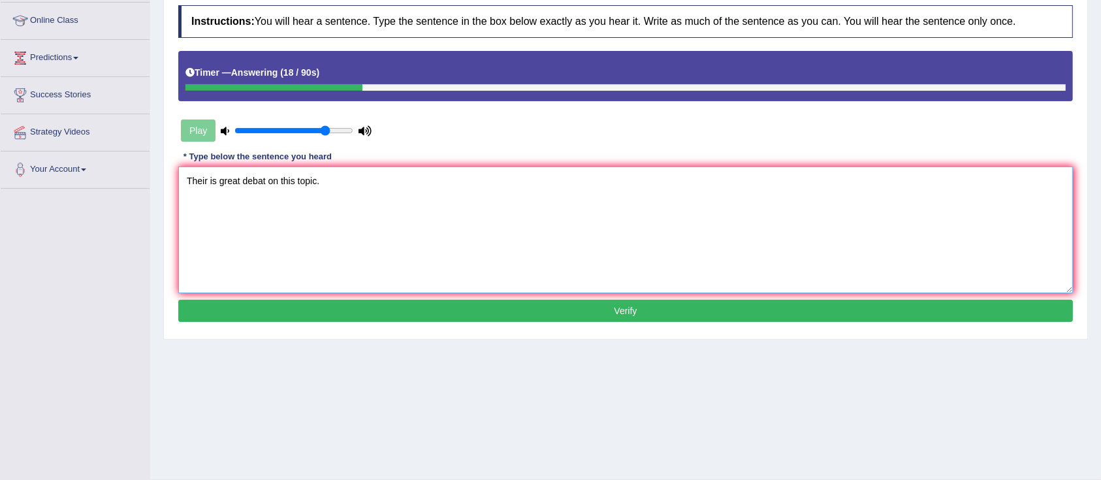
click at [219, 180] on textarea "Their is great debat on this topic." at bounding box center [625, 230] width 895 height 127
type textarea "Their is a great debat on this topic."
click at [208, 128] on div "Play" at bounding box center [276, 130] width 196 height 33
click at [225, 129] on icon at bounding box center [225, 131] width 8 height 8
click at [317, 319] on button "Verify" at bounding box center [625, 311] width 895 height 22
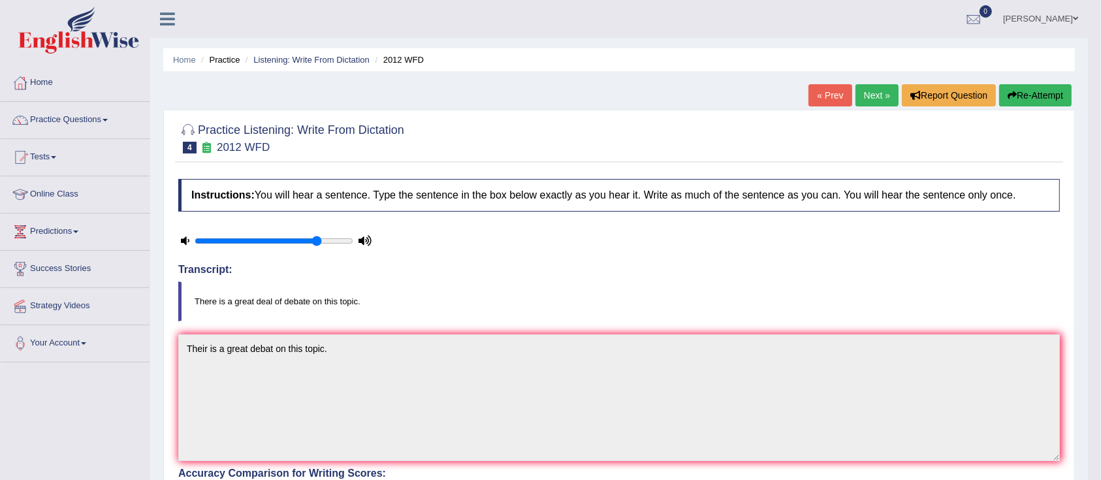
click at [1012, 91] on icon "button" at bounding box center [1012, 95] width 9 height 9
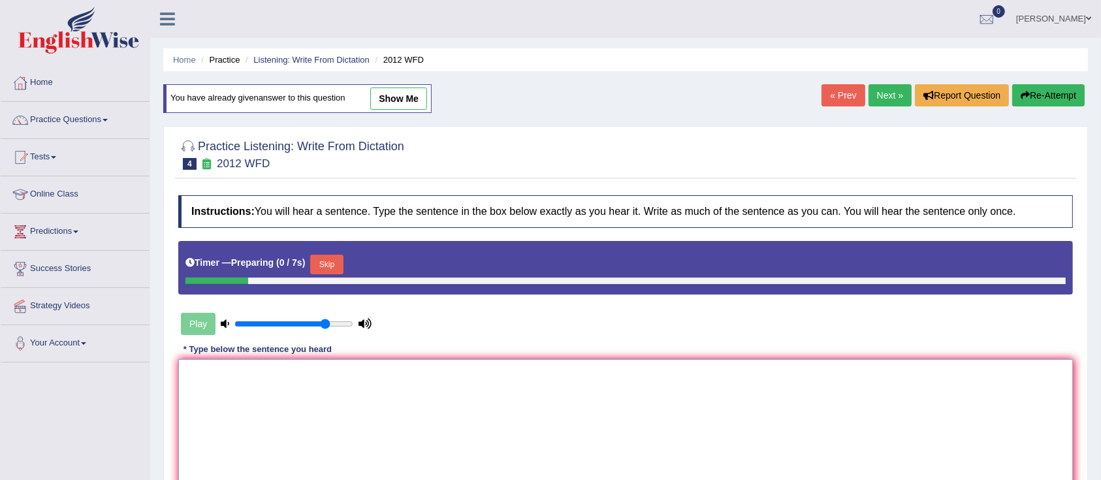
click at [254, 374] on textarea at bounding box center [625, 422] width 895 height 127
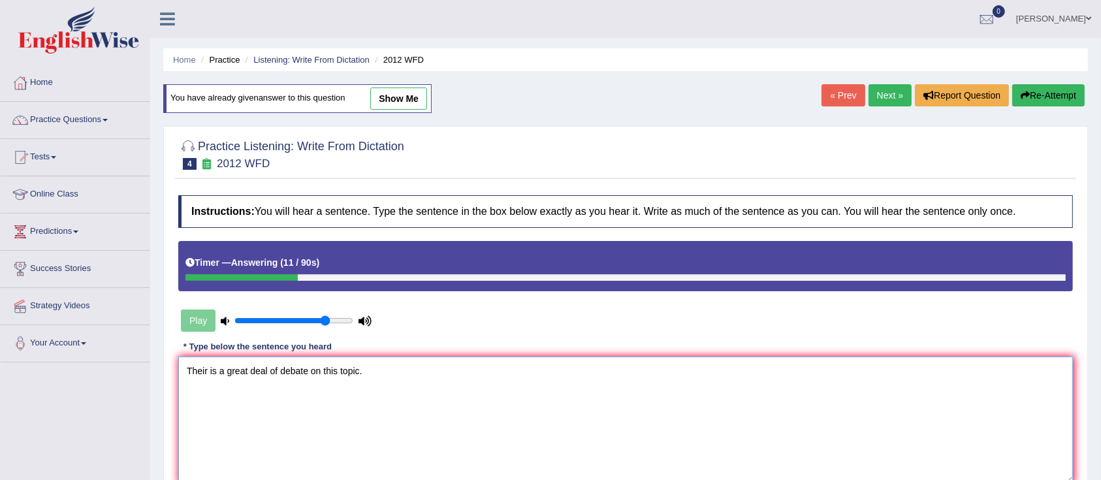
scroll to position [174, 0]
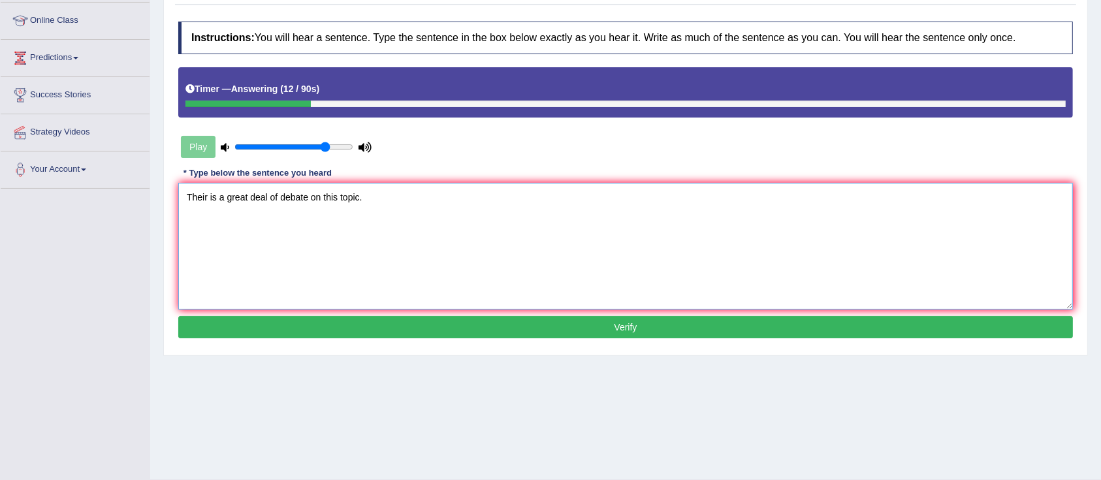
type textarea "Their is a great deal of debate on this topic."
click at [340, 327] on button "Verify" at bounding box center [625, 327] width 895 height 22
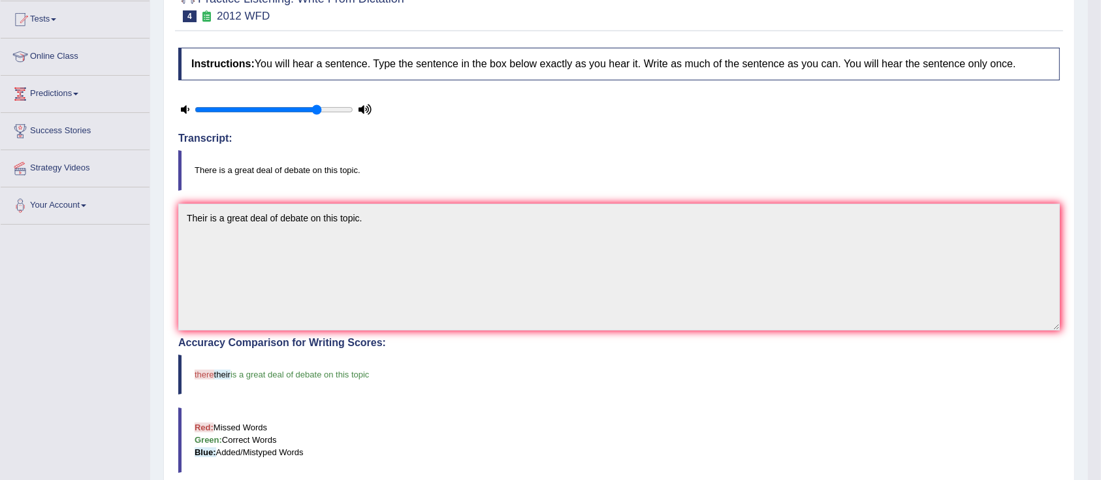
scroll to position [0, 0]
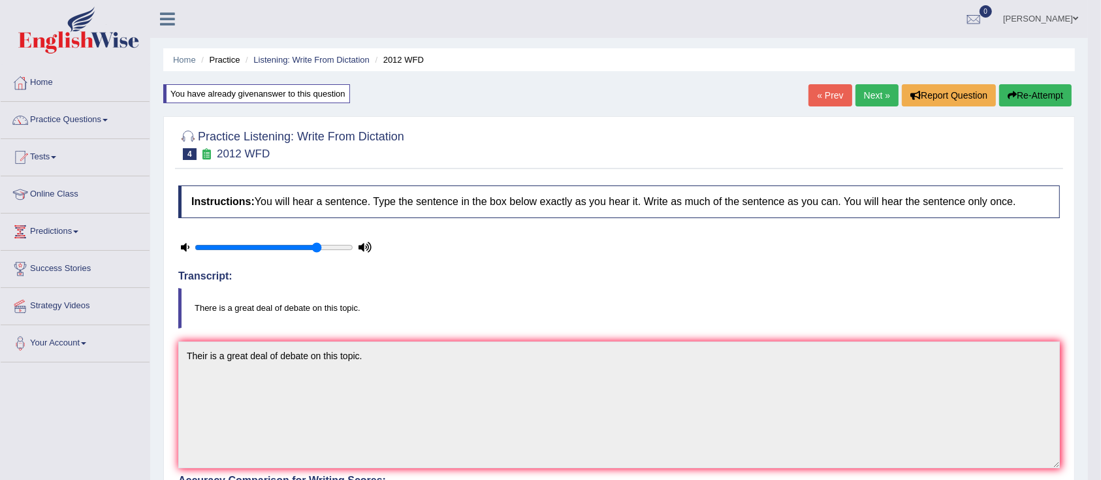
click at [871, 90] on link "Next »" at bounding box center [877, 95] width 43 height 22
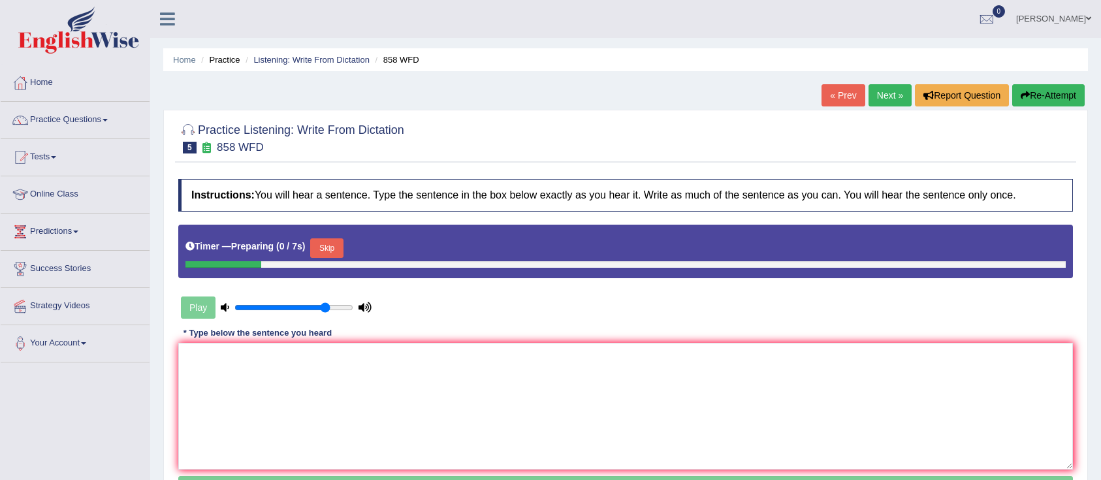
click at [395, 393] on textarea at bounding box center [625, 406] width 895 height 127
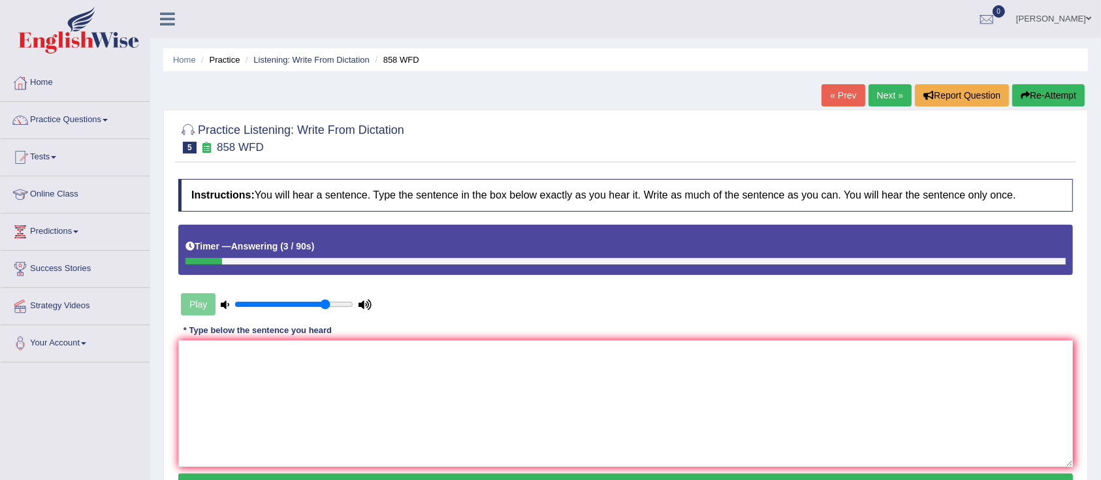
scroll to position [87, 0]
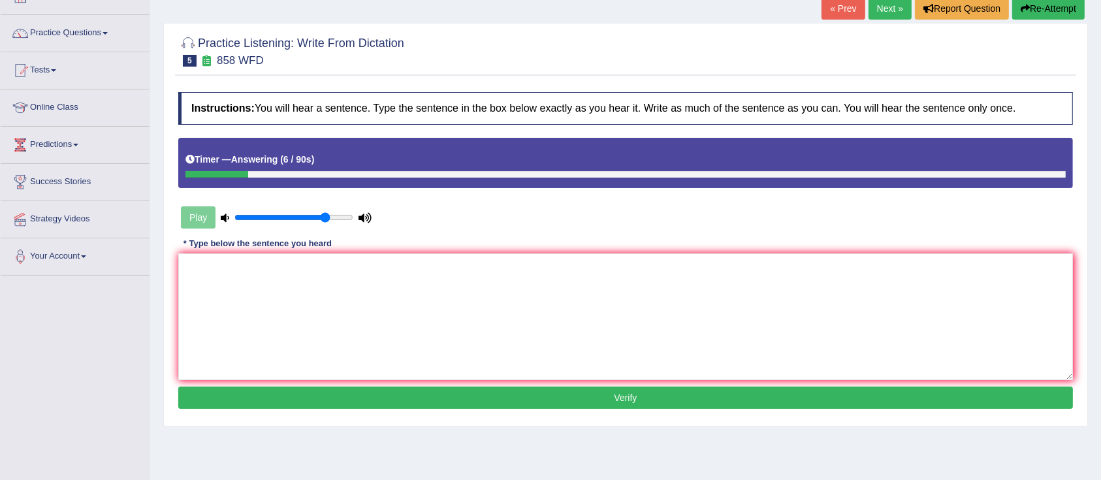
click at [1033, 3] on button "Re-Attempt" at bounding box center [1048, 8] width 73 height 22
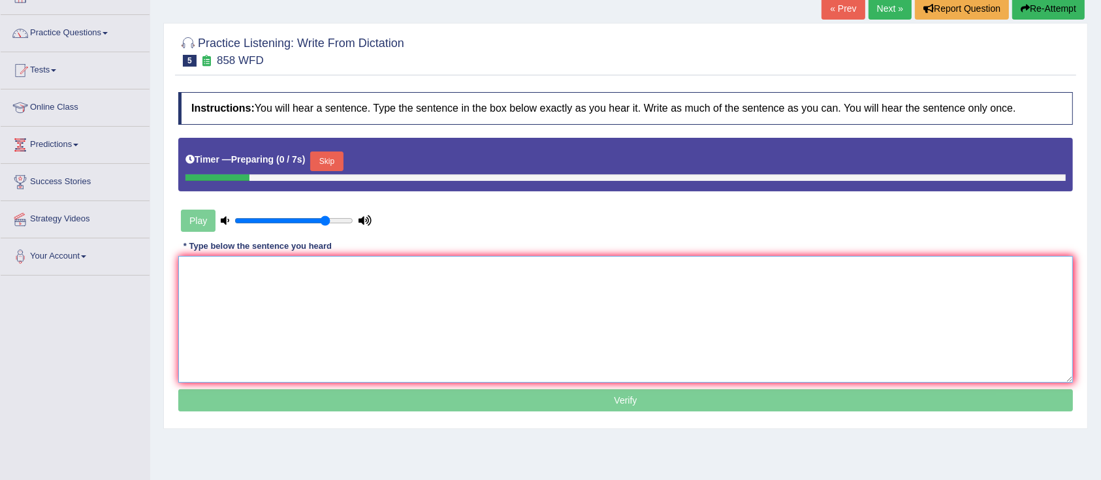
click at [299, 280] on textarea at bounding box center [625, 319] width 895 height 127
click at [207, 218] on div "Play" at bounding box center [276, 220] width 196 height 33
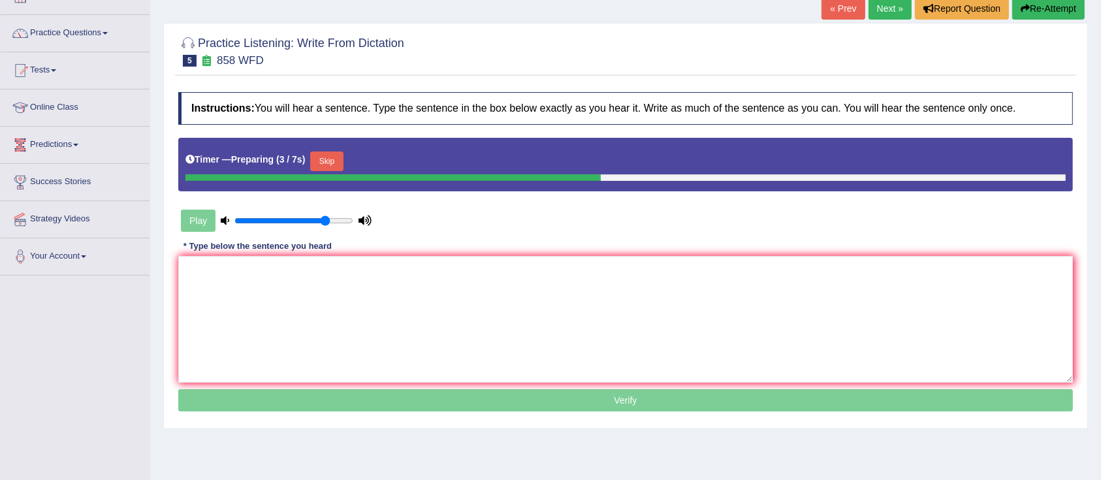
click at [227, 220] on icon at bounding box center [225, 220] width 8 height 8
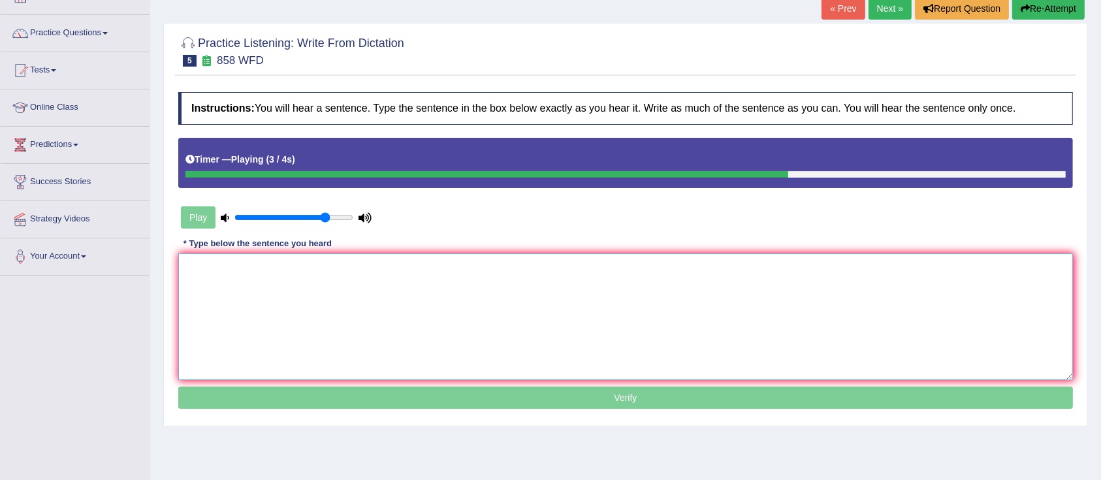
click at [408, 311] on textarea at bounding box center [625, 316] width 895 height 127
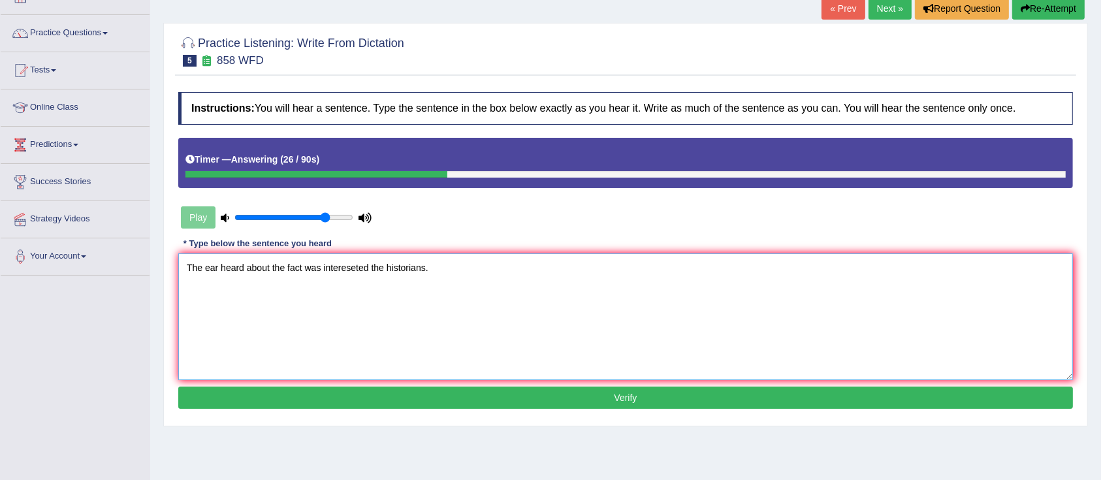
click at [204, 263] on textarea "The ear heard about the fact was intereseted the historians." at bounding box center [625, 316] width 895 height 127
click at [308, 265] on textarea "The year heard about the fact was intereseted the historians." at bounding box center [625, 316] width 895 height 127
click at [364, 266] on textarea "The year heard about the facts was intereseted the historians." at bounding box center [625, 316] width 895 height 127
type textarea "The year heard about the facts was interested the historians."
click at [402, 397] on button "Verify" at bounding box center [625, 398] width 895 height 22
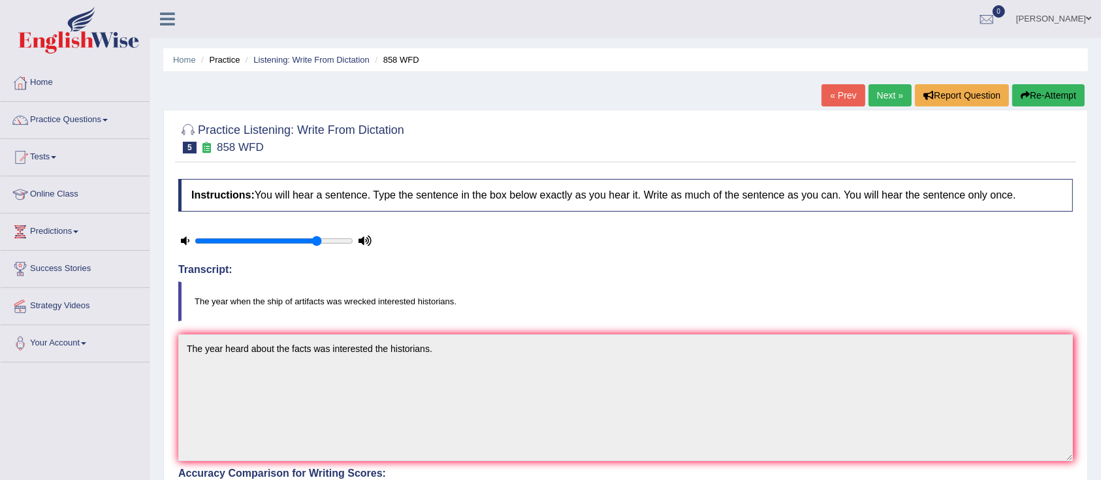
click at [882, 87] on link "Next »" at bounding box center [890, 95] width 43 height 22
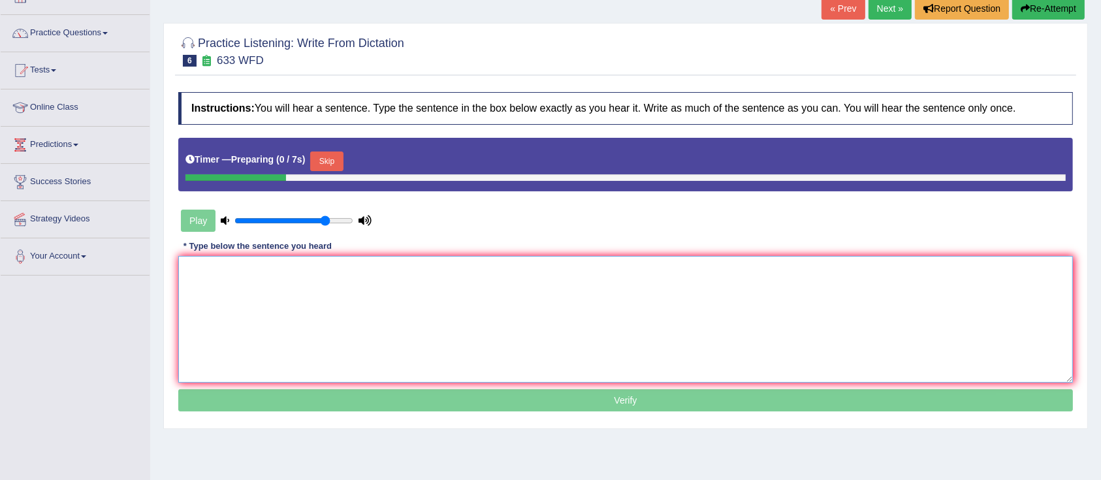
click at [303, 294] on textarea at bounding box center [625, 319] width 895 height 127
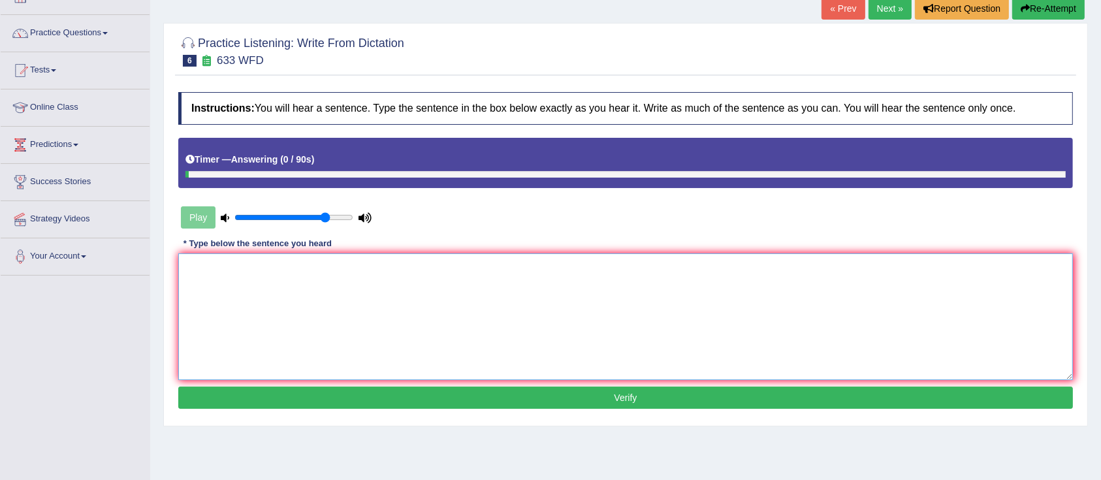
click at [290, 298] on textarea at bounding box center [625, 316] width 895 height 127
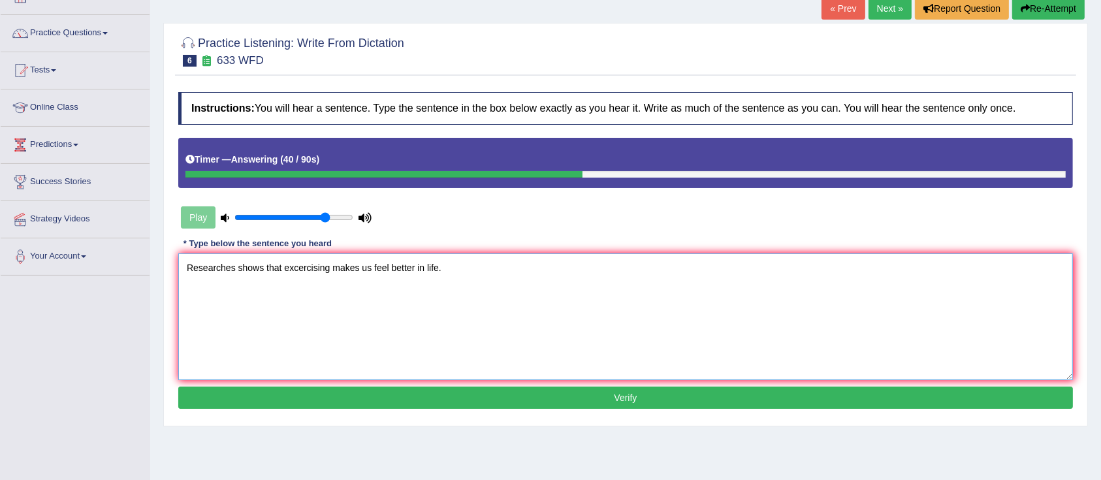
type textarea "Researches shows that excercising makes us feel better in life."
click at [396, 389] on button "Verify" at bounding box center [625, 398] width 895 height 22
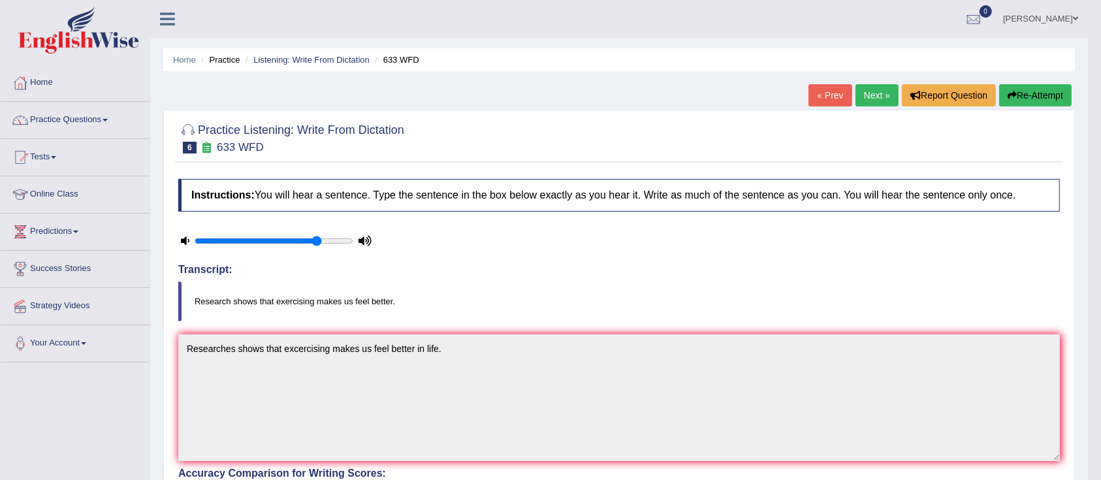
click at [867, 95] on link "Next »" at bounding box center [877, 95] width 43 height 22
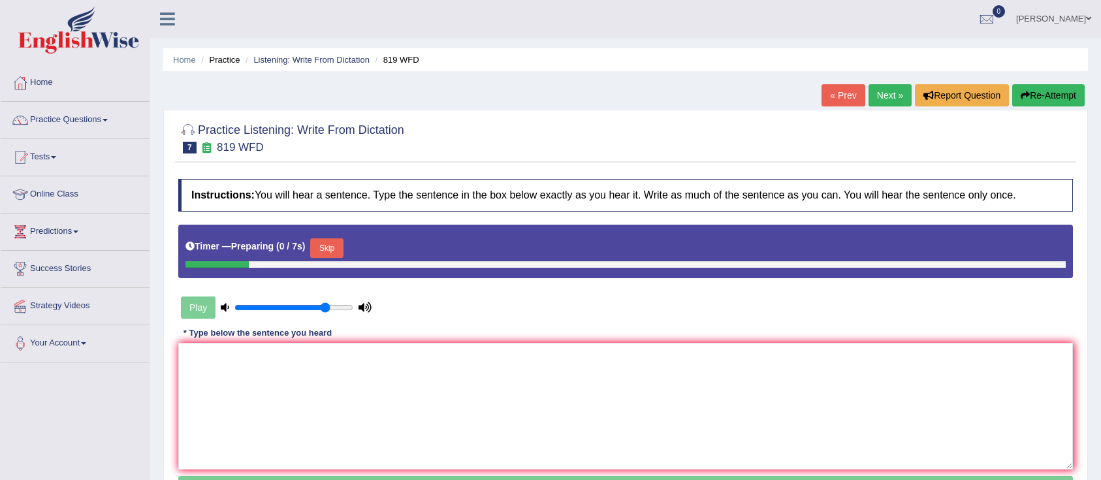
click at [271, 396] on textarea at bounding box center [625, 406] width 895 height 127
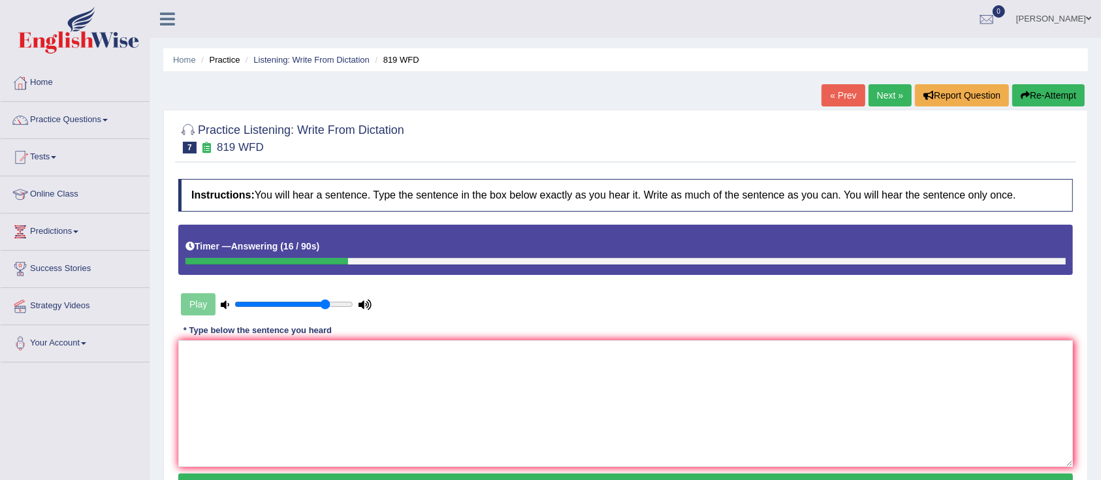
click at [267, 400] on textarea at bounding box center [625, 403] width 895 height 127
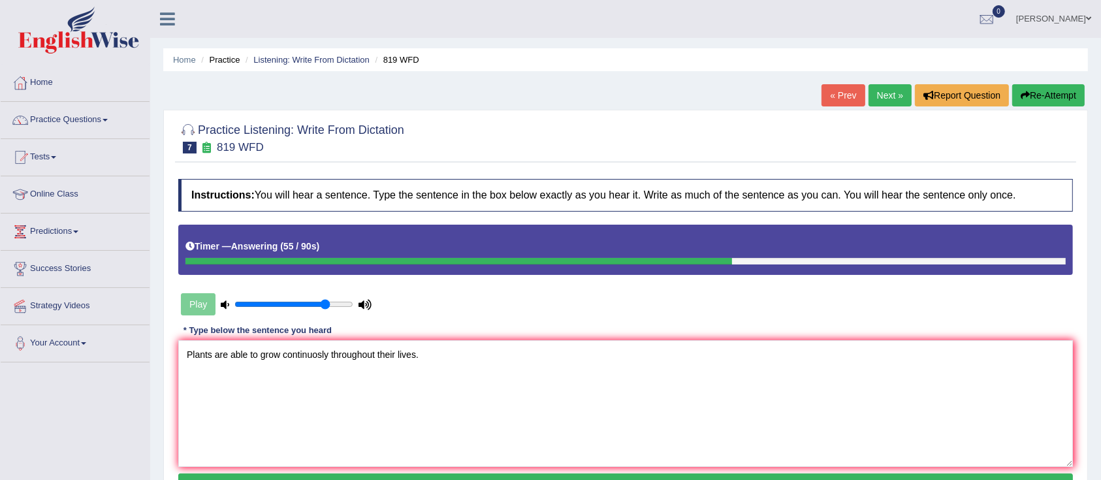
scroll to position [87, 0]
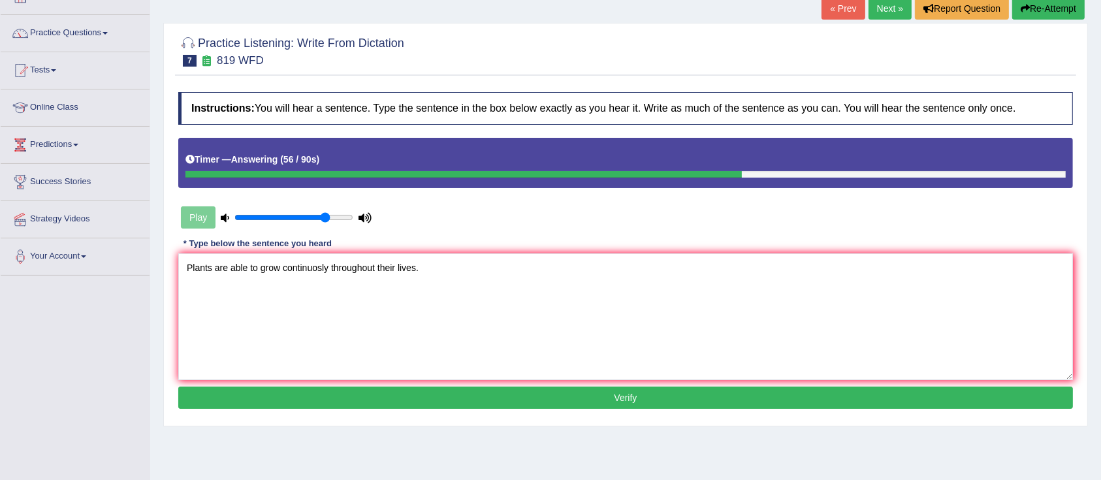
type textarea "Plants are able to grow continuosly throughout their lives."
click at [365, 390] on button "Verify" at bounding box center [625, 398] width 895 height 22
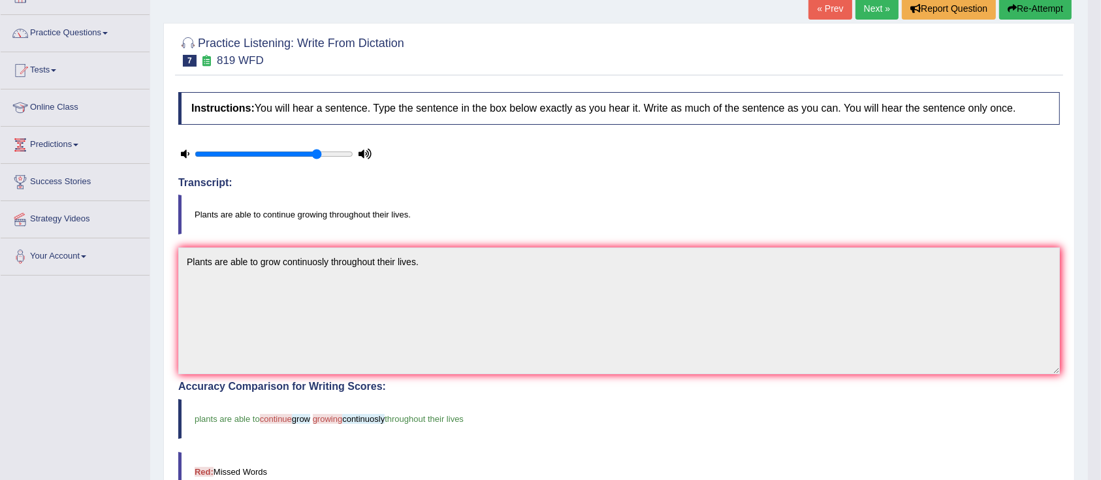
scroll to position [0, 0]
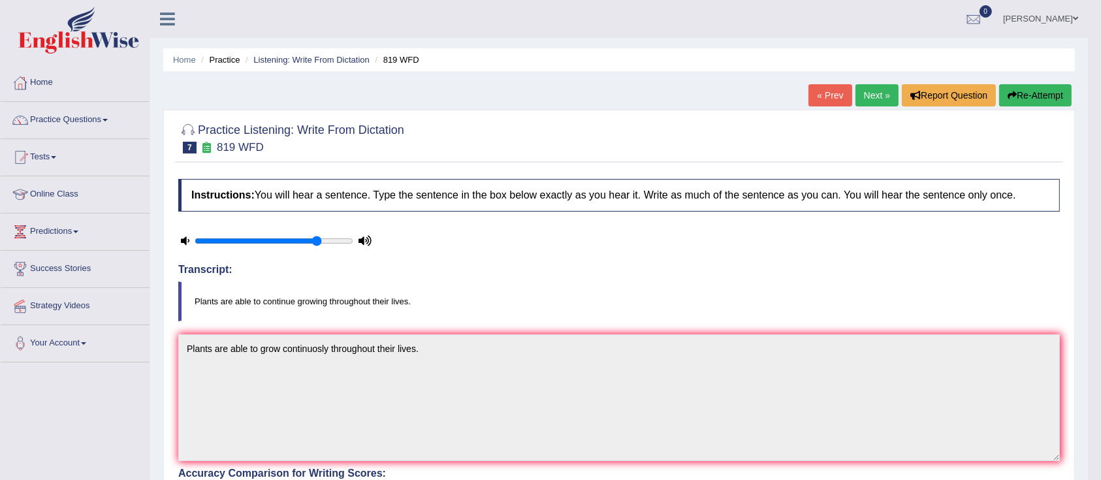
click at [895, 91] on div "« Prev Next » Report Question Re-Attempt" at bounding box center [942, 96] width 267 height 25
click at [878, 101] on link "Next »" at bounding box center [877, 95] width 43 height 22
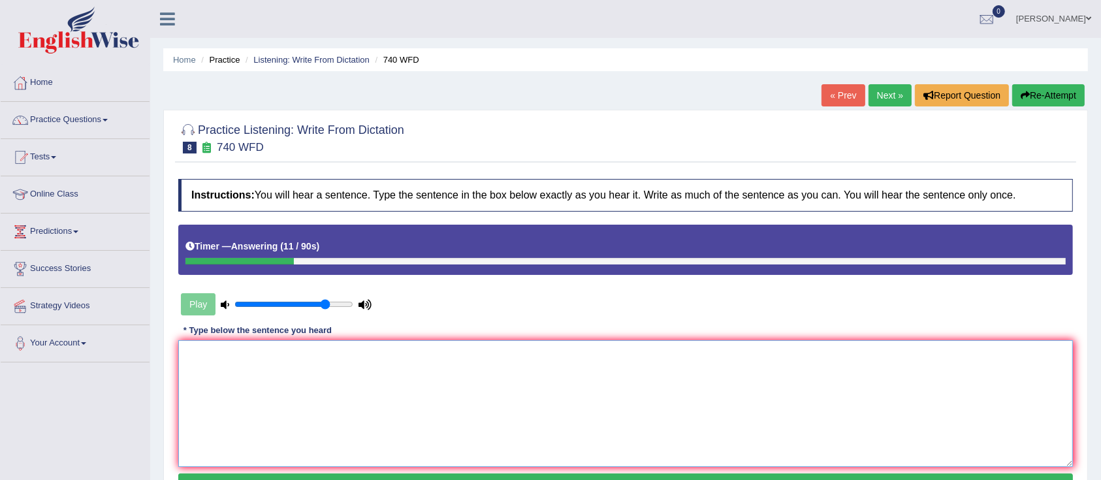
click at [445, 380] on textarea at bounding box center [625, 403] width 895 height 127
click at [231, 349] on textarea "A series og observations are" at bounding box center [625, 403] width 895 height 127
click at [306, 355] on textarea "A series of observations are" at bounding box center [625, 403] width 895 height 127
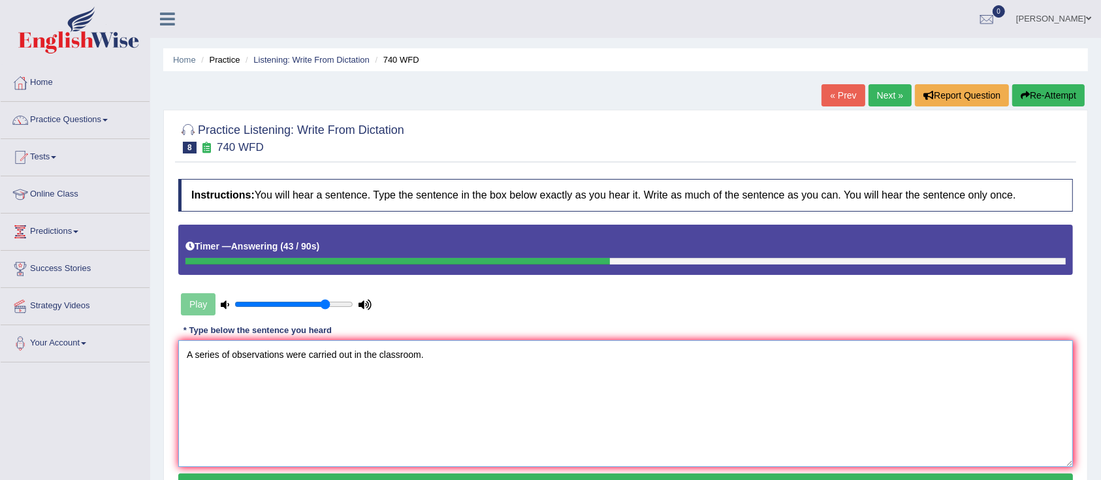
scroll to position [87, 0]
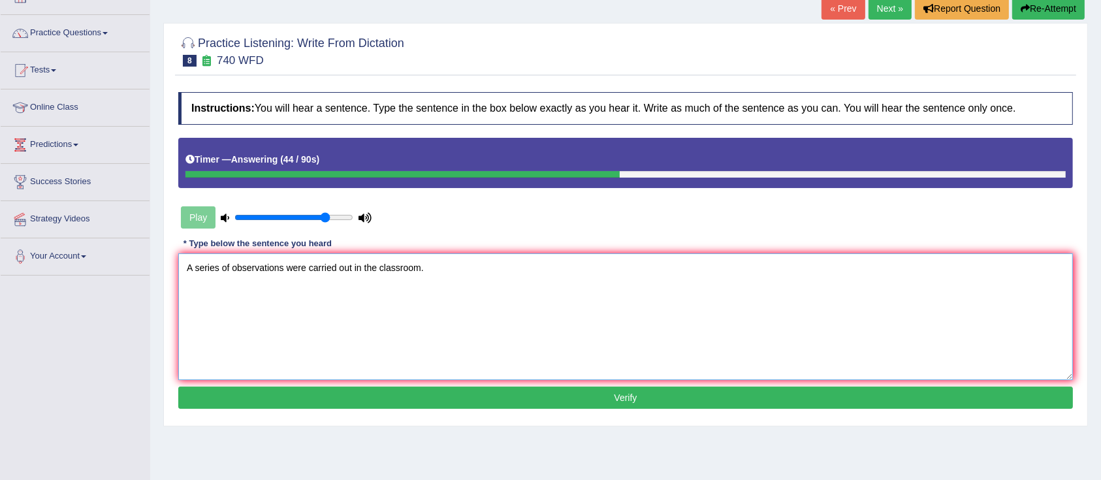
type textarea "A series of observations were carried out in the classroom."
click at [310, 404] on button "Verify" at bounding box center [625, 398] width 895 height 22
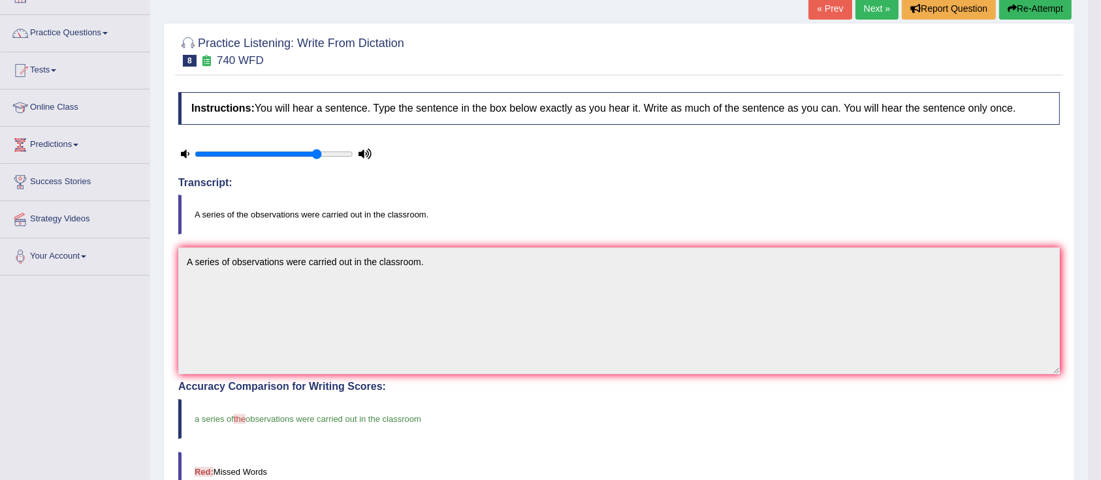
scroll to position [0, 0]
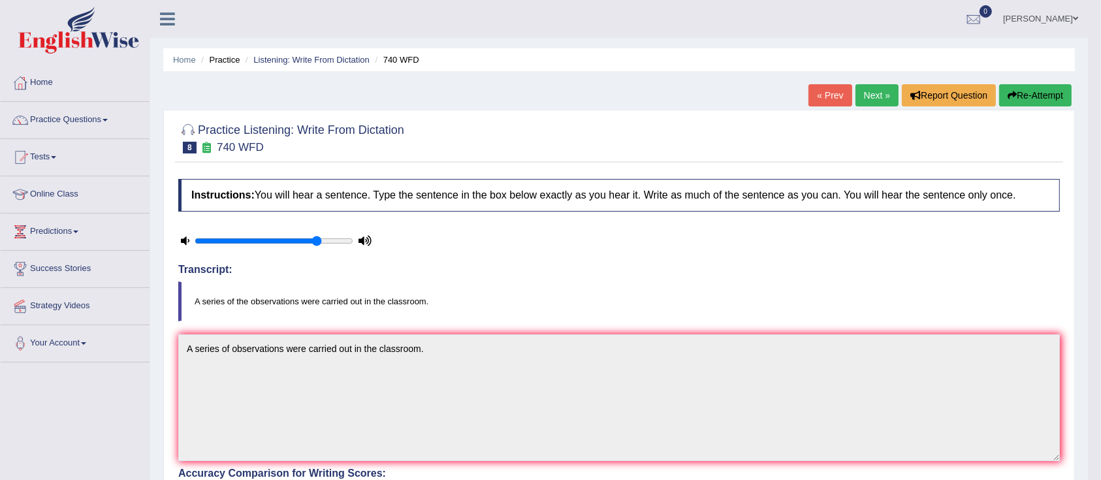
click at [873, 93] on link "Next »" at bounding box center [877, 95] width 43 height 22
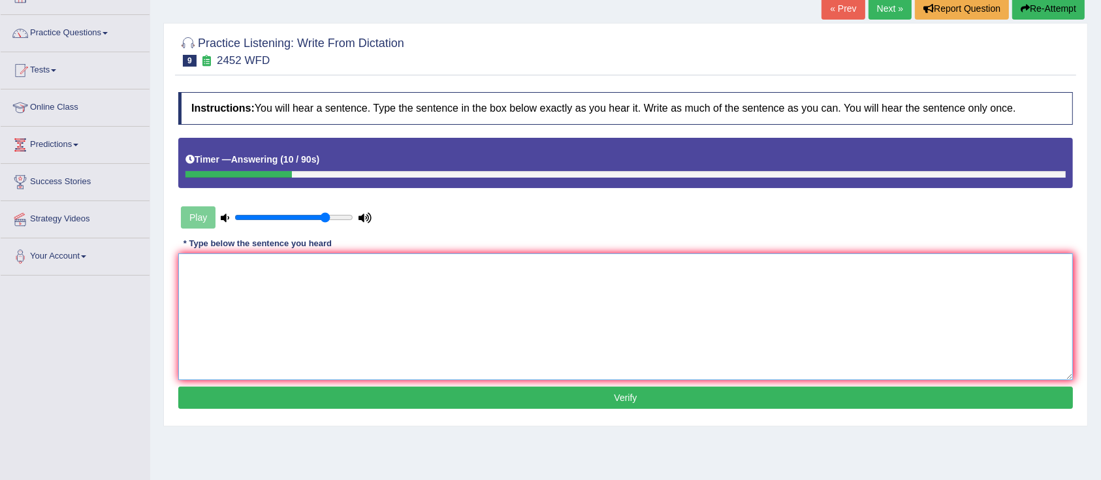
click at [402, 353] on textarea at bounding box center [625, 316] width 895 height 127
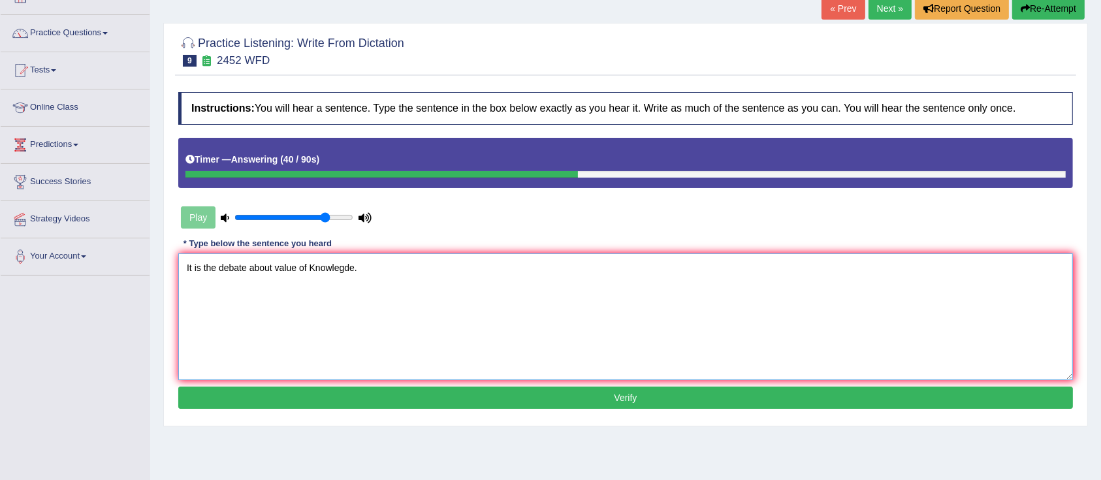
type textarea "It is the debate about value of Knowlegde."
click at [337, 384] on div "Instructions: You will hear a sentence. Type the sentence in the box below exac…" at bounding box center [625, 252] width 901 height 333
click at [331, 402] on button "Verify" at bounding box center [625, 398] width 895 height 22
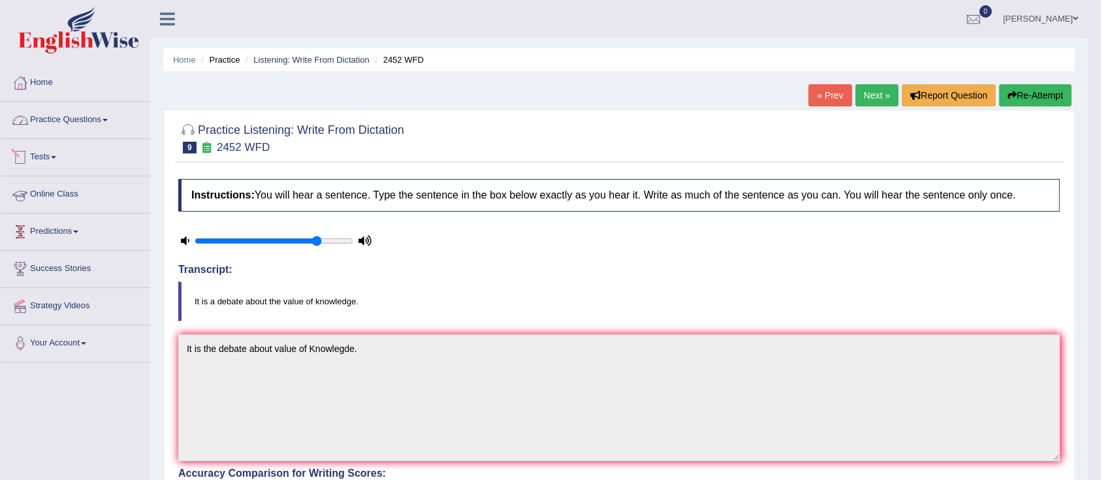
click at [63, 123] on link "Practice Questions" at bounding box center [75, 118] width 149 height 33
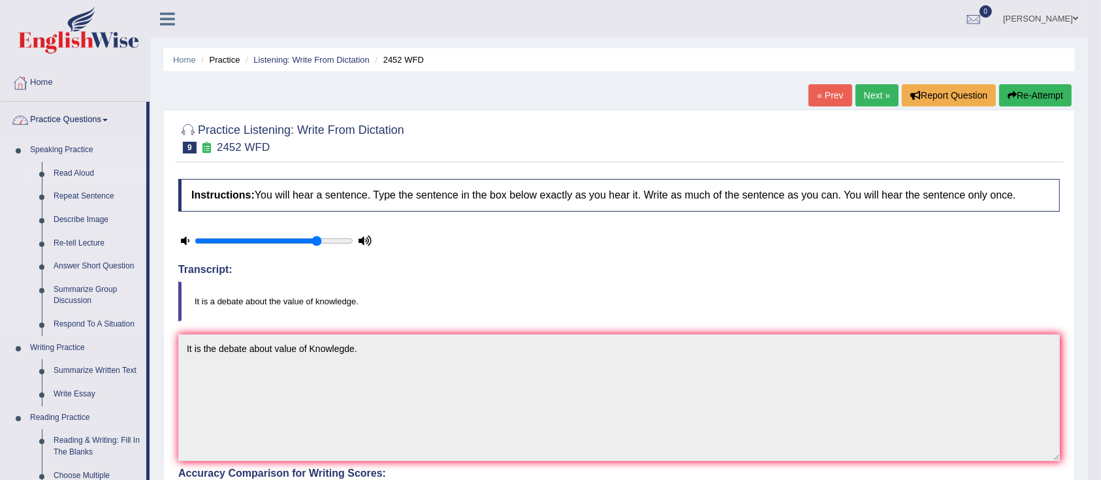
click at [63, 170] on link "Read Aloud" at bounding box center [97, 174] width 99 height 24
